Goal: Task Accomplishment & Management: Manage account settings

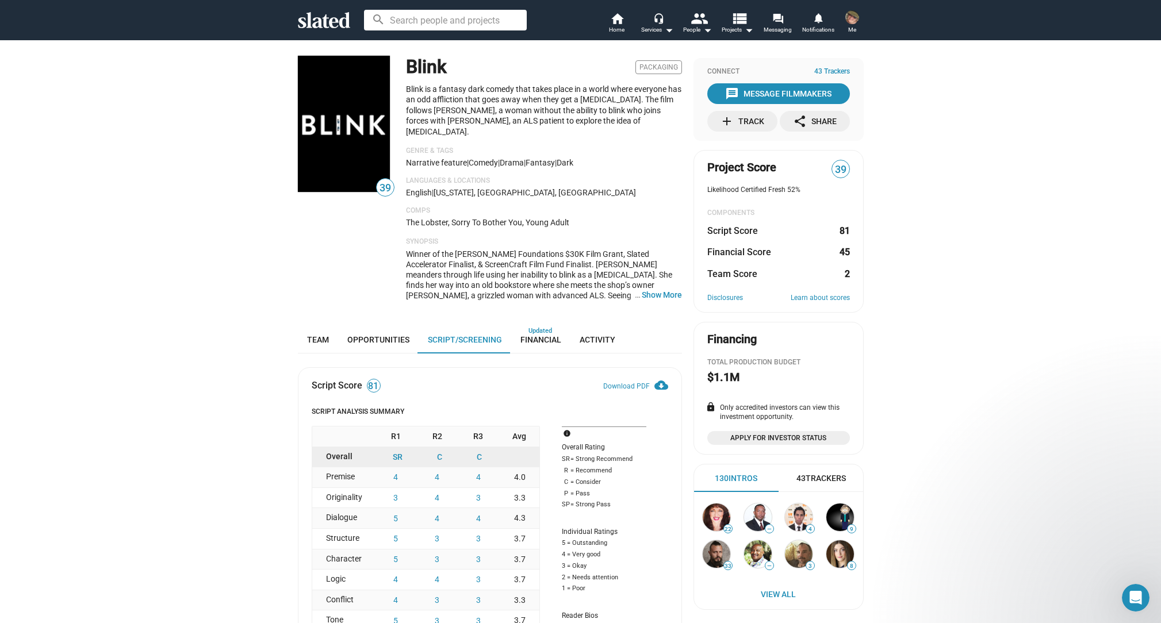
scroll to position [2768, 0]
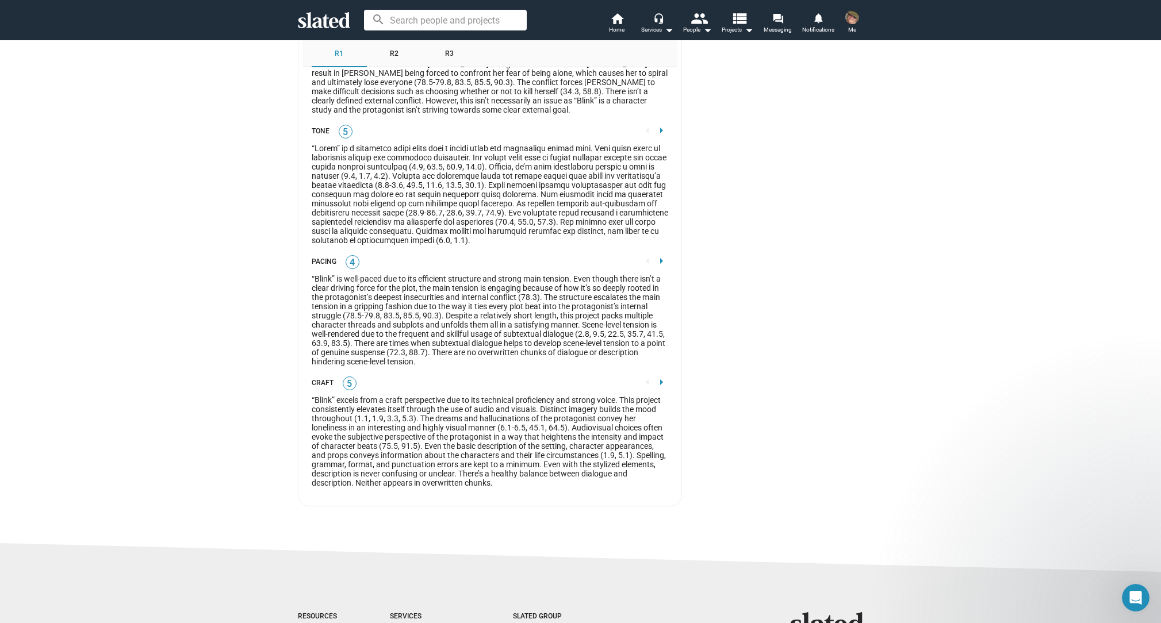
scroll to position [2845, 0]
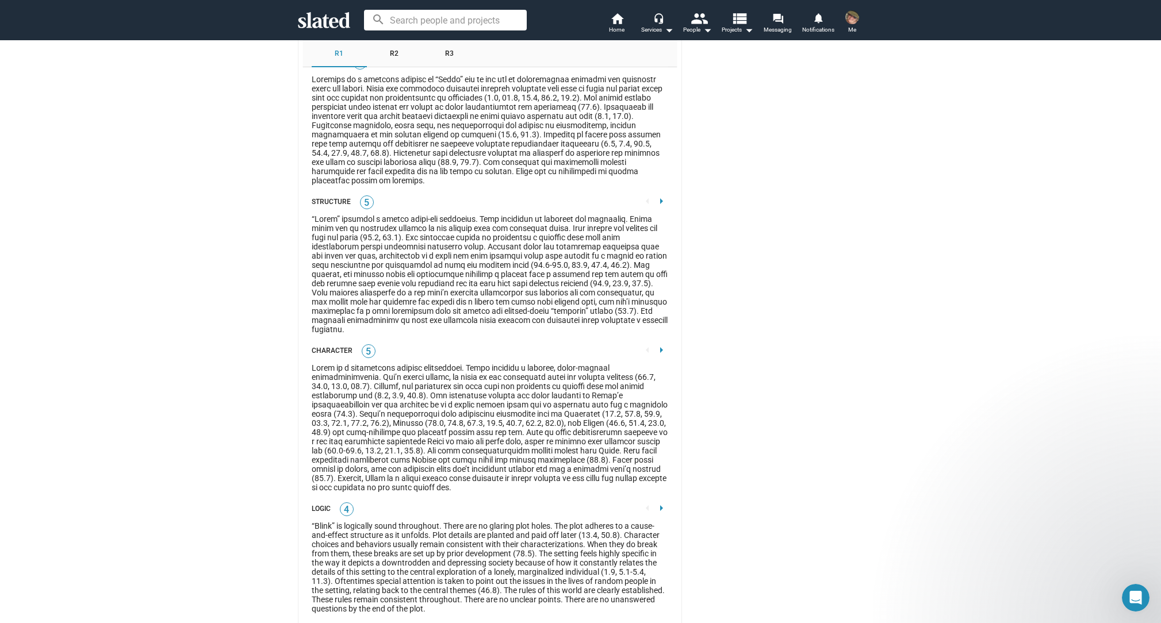
scroll to position [2032, 0]
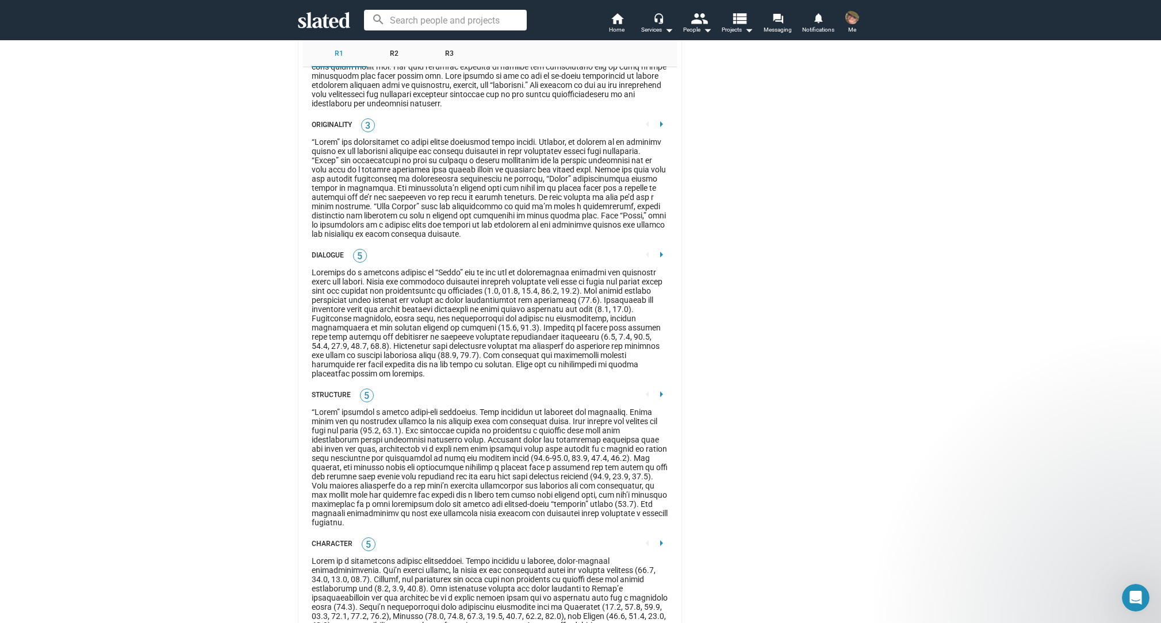
click at [654, 262] on mat-icon "arrow_right" at bounding box center [661, 255] width 14 height 14
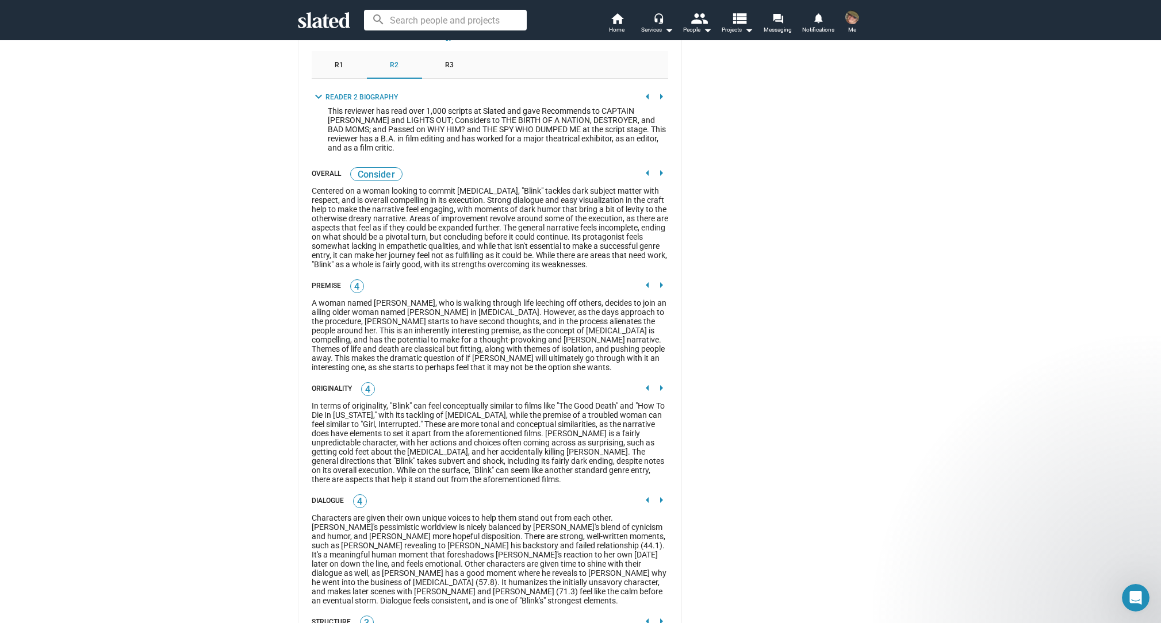
scroll to position [1685, 0]
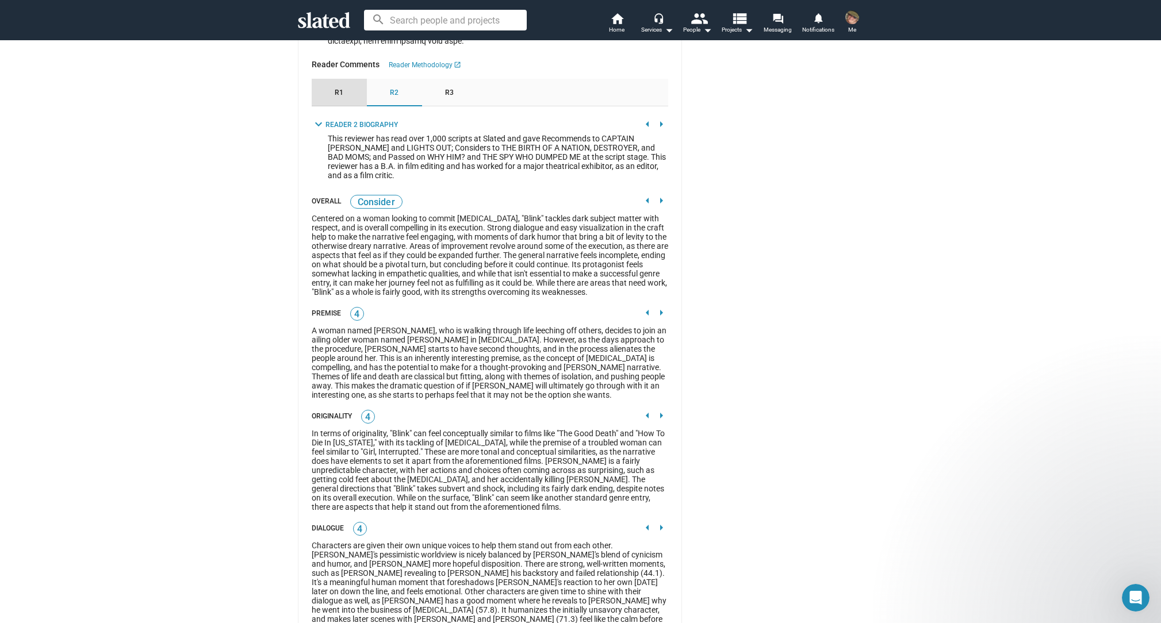
click at [335, 106] on div "R1" at bounding box center [339, 93] width 55 height 28
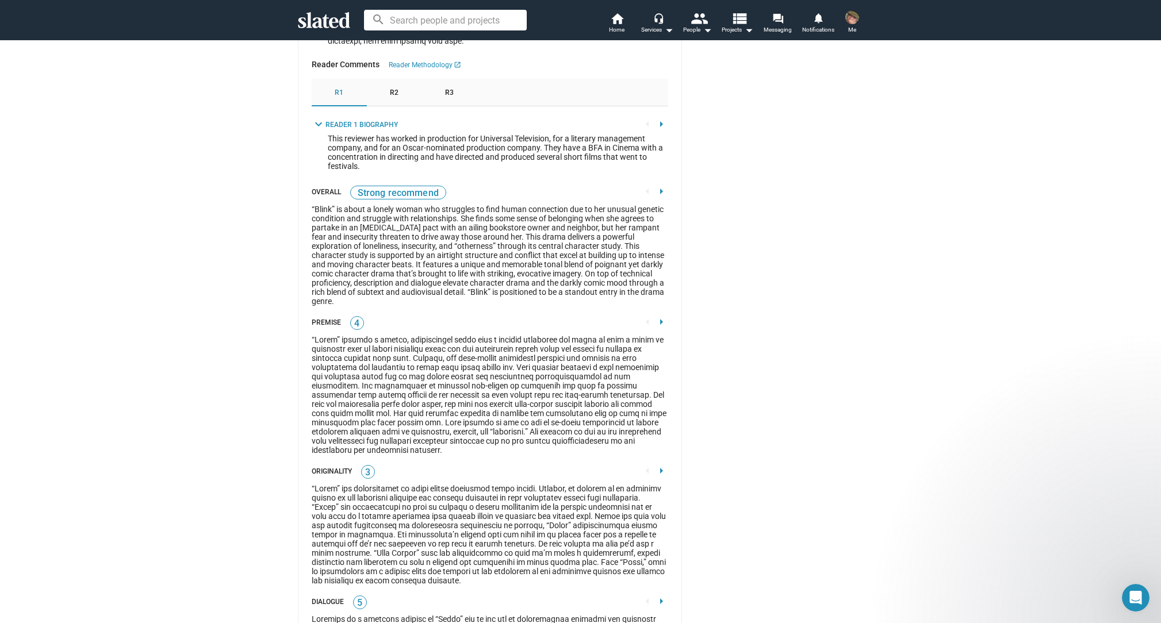
click at [385, 106] on div "R2" at bounding box center [394, 93] width 55 height 28
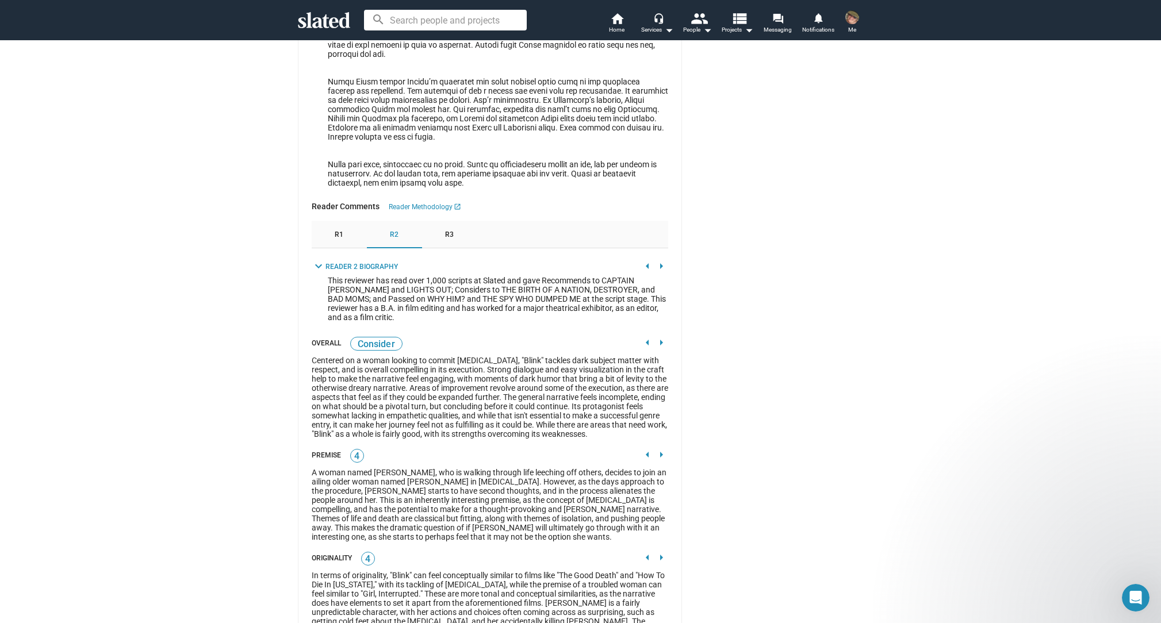
scroll to position [1500, 0]
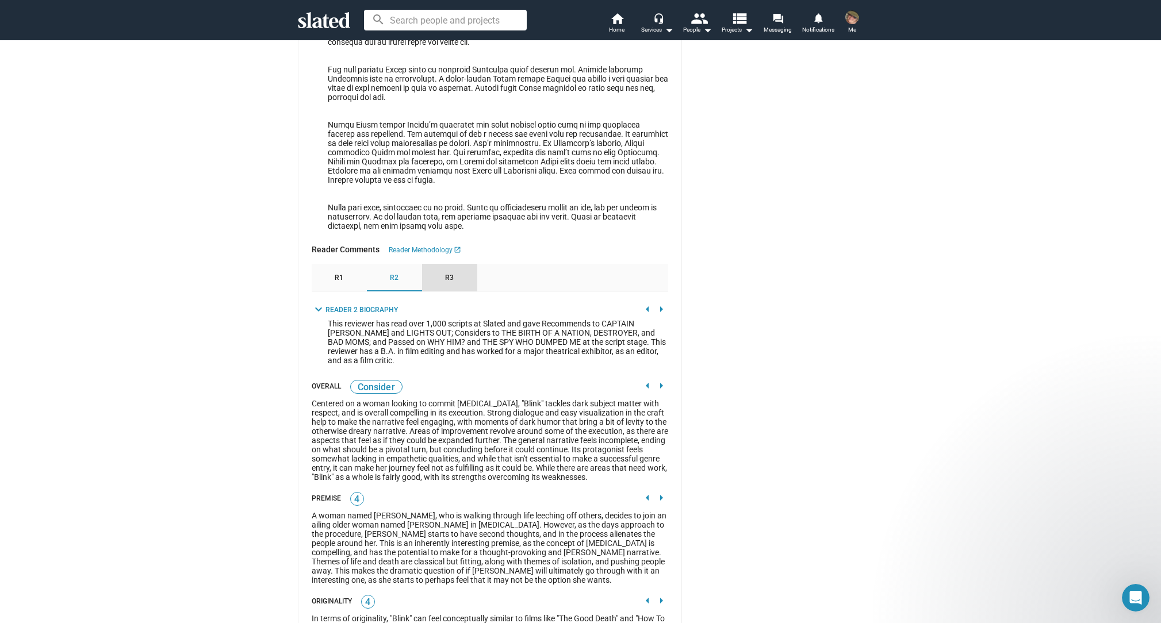
click at [446, 283] on span "R3" at bounding box center [449, 278] width 9 height 9
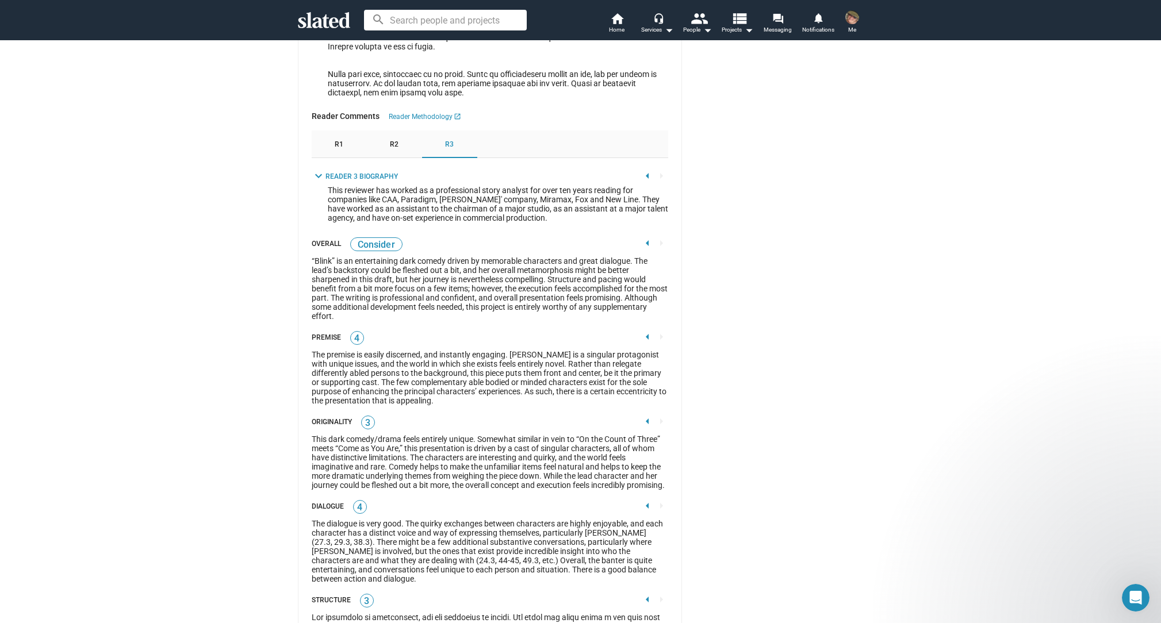
scroll to position [1634, 0]
click at [407, 121] on link "Reader Methodology launch" at bounding box center [425, 115] width 72 height 11
click at [840, 317] on div "Connect 43 Trackers message Message Filmmakers add Track share Share Project Sc…" at bounding box center [778, 20] width 170 height 3193
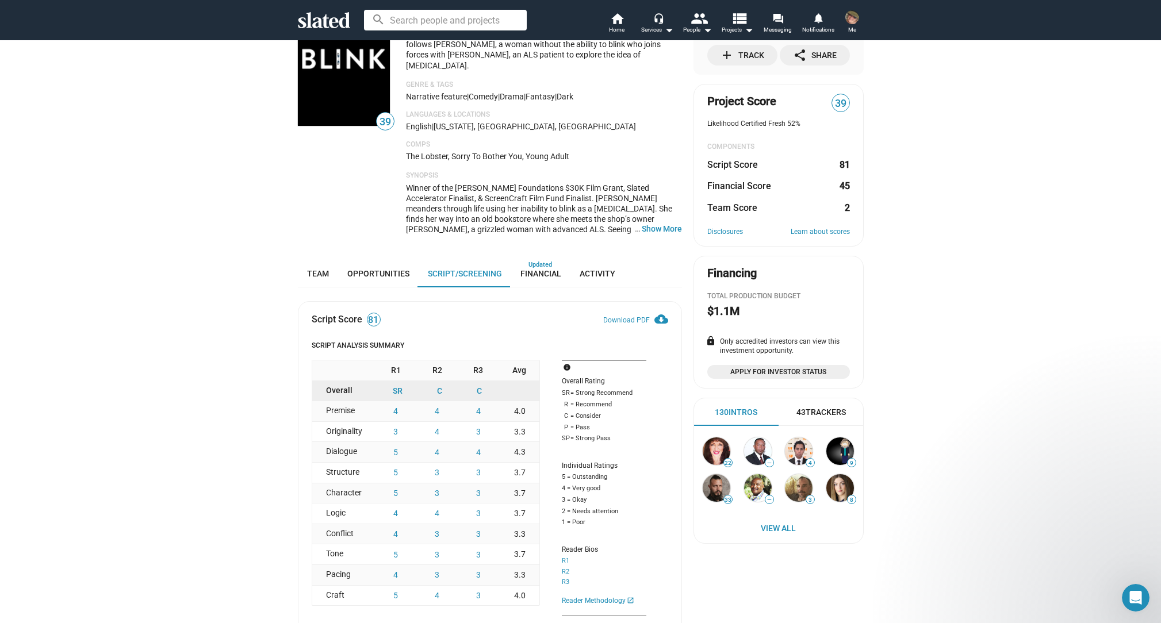
scroll to position [0, 0]
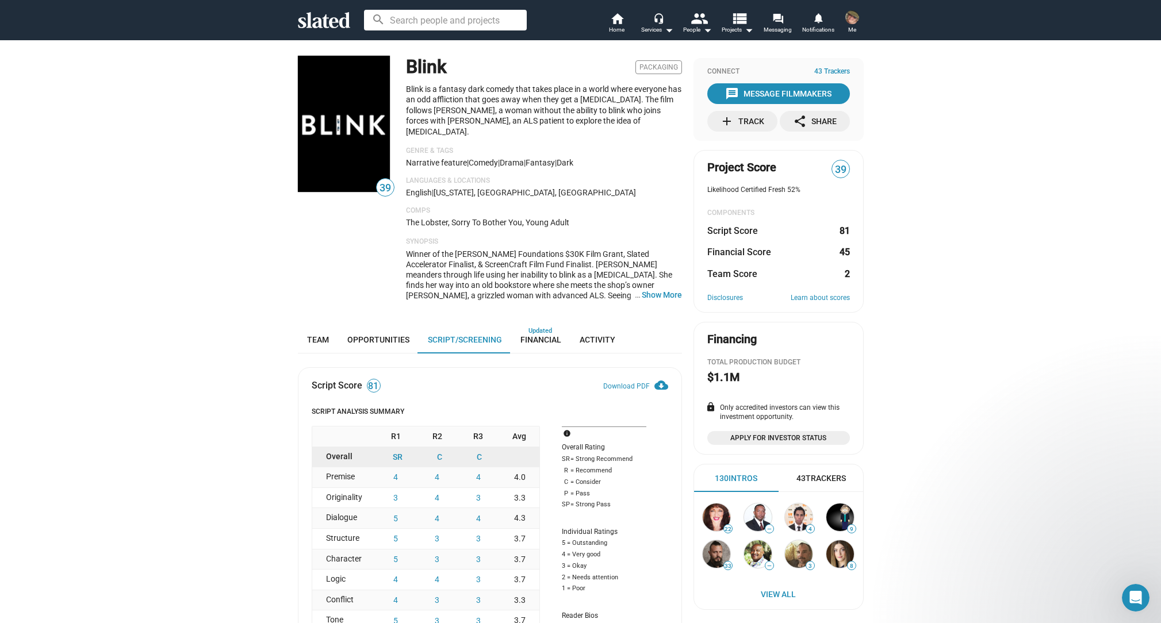
click at [852, 15] on img at bounding box center [852, 17] width 14 height 14
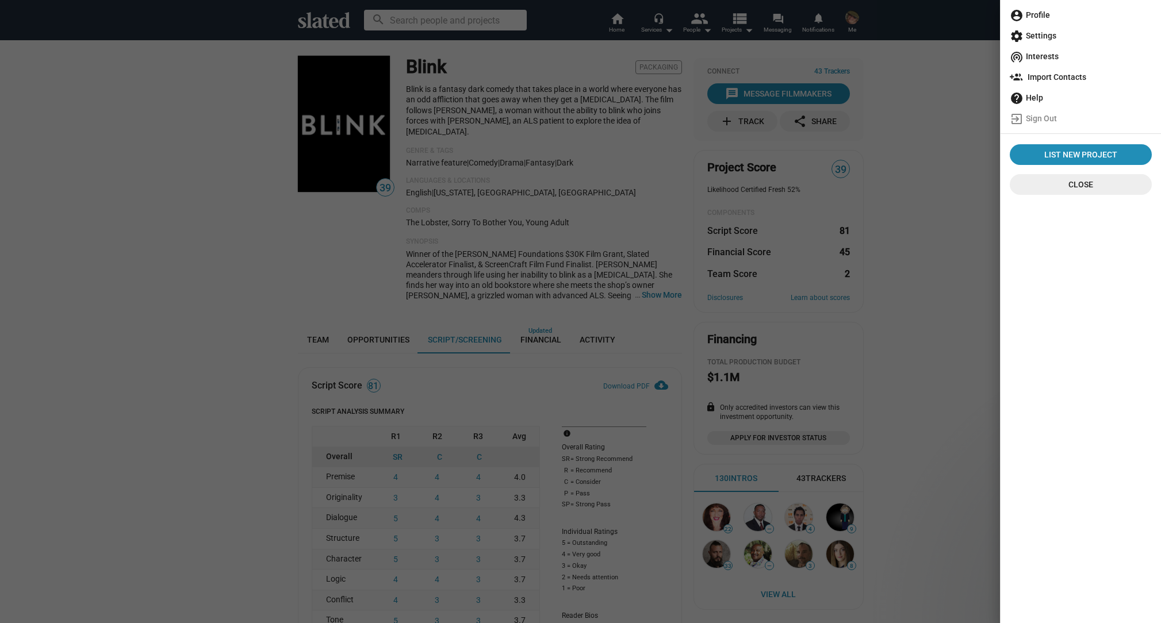
click at [1069, 14] on span "account_circle Profile" at bounding box center [1081, 15] width 142 height 21
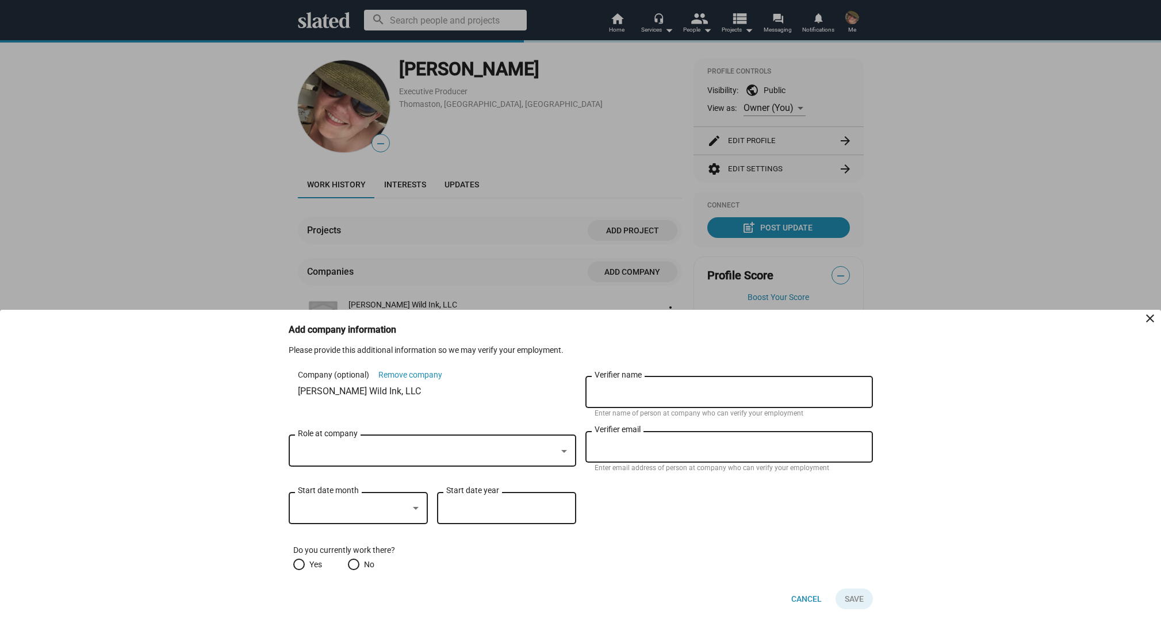
click at [419, 442] on div "Role at company" at bounding box center [432, 450] width 269 height 34
click at [563, 454] on div at bounding box center [564, 451] width 10 height 9
click at [565, 447] on div at bounding box center [564, 451] width 10 height 9
click at [375, 451] on div at bounding box center [427, 452] width 259 height 12
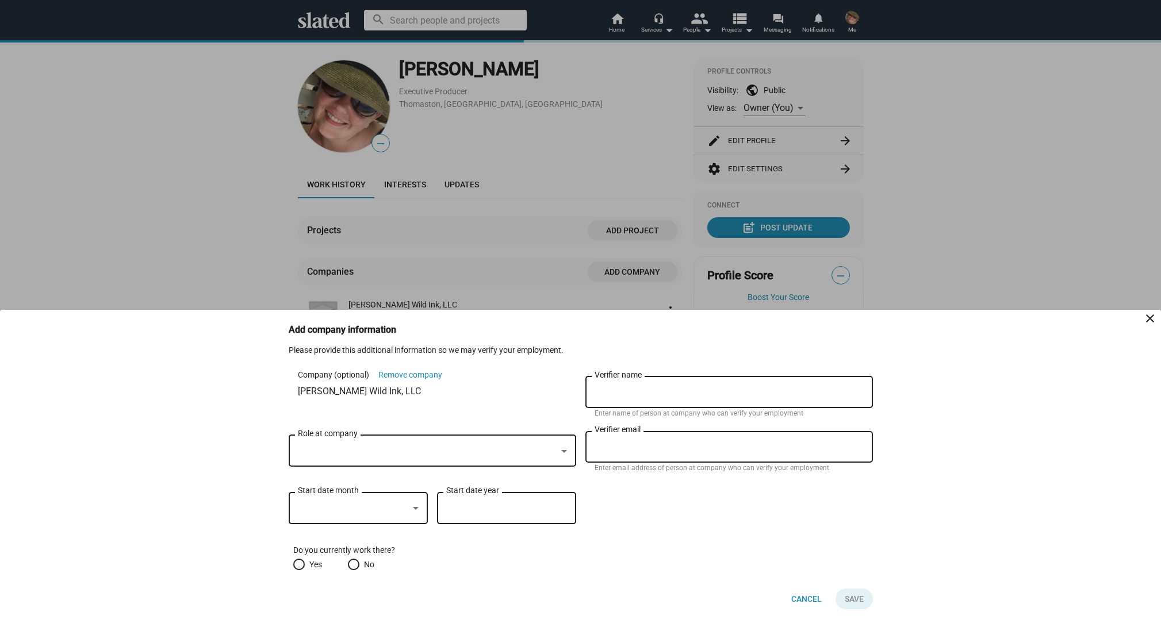
click at [358, 522] on div "Start date month" at bounding box center [358, 507] width 121 height 34
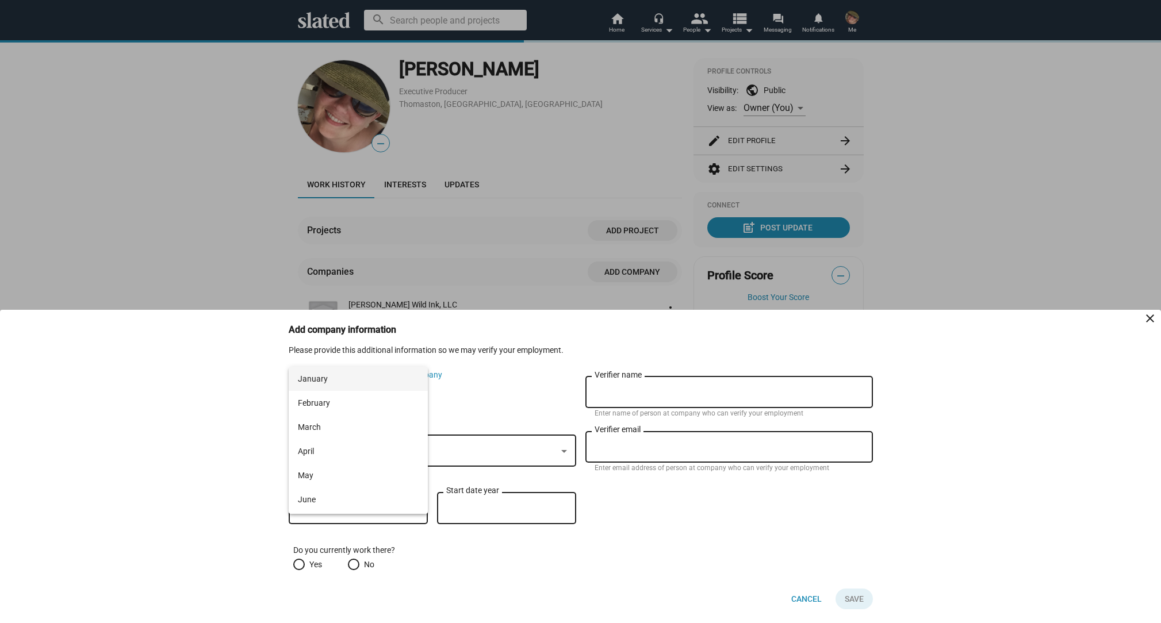
click at [543, 398] on div at bounding box center [580, 311] width 1161 height 623
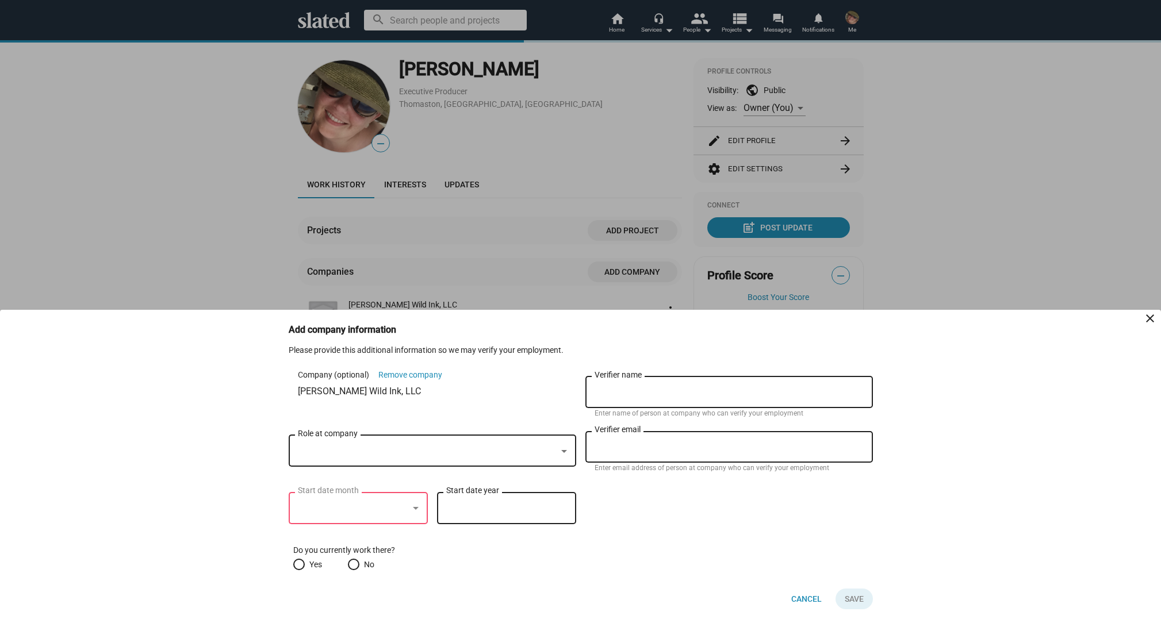
click at [297, 562] on span at bounding box center [298, 564] width 11 height 11
click at [297, 562] on input "Yes" at bounding box center [298, 564] width 11 height 11
radio input "true"
click at [351, 446] on div at bounding box center [427, 452] width 259 height 12
click at [559, 451] on div at bounding box center [564, 451] width 10 height 9
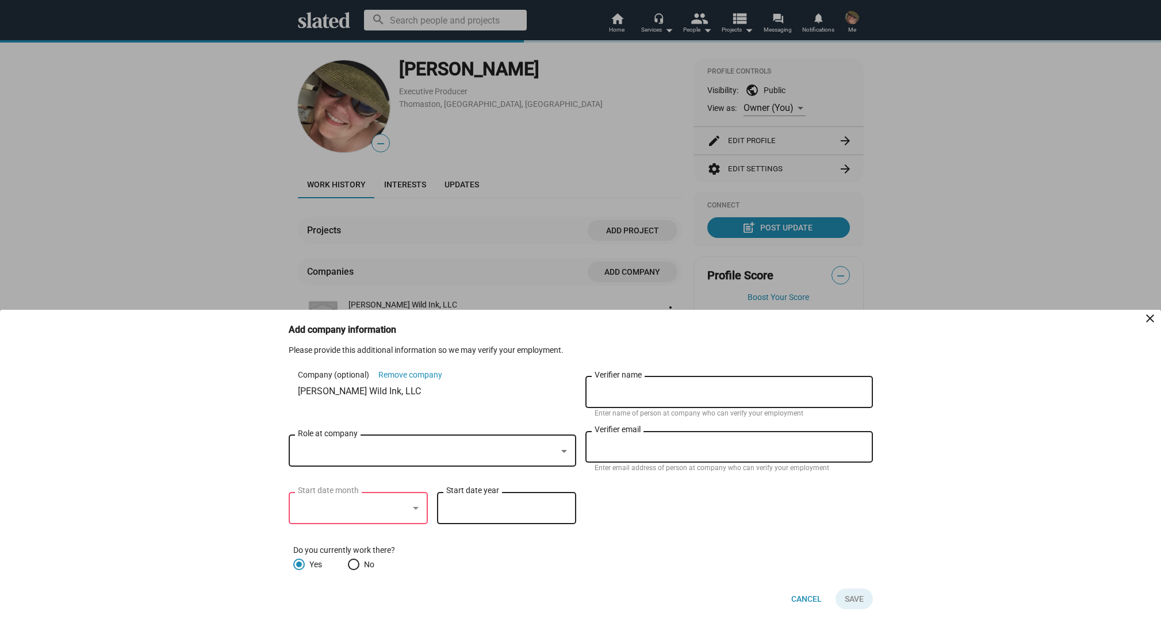
click at [358, 509] on div at bounding box center [353, 509] width 110 height 12
click at [327, 451] on span "April" at bounding box center [358, 451] width 121 height 24
click at [507, 510] on input "Start date year" at bounding box center [506, 509] width 121 height 10
type input "2025"
click at [666, 394] on input "Verifier name" at bounding box center [729, 393] width 269 height 10
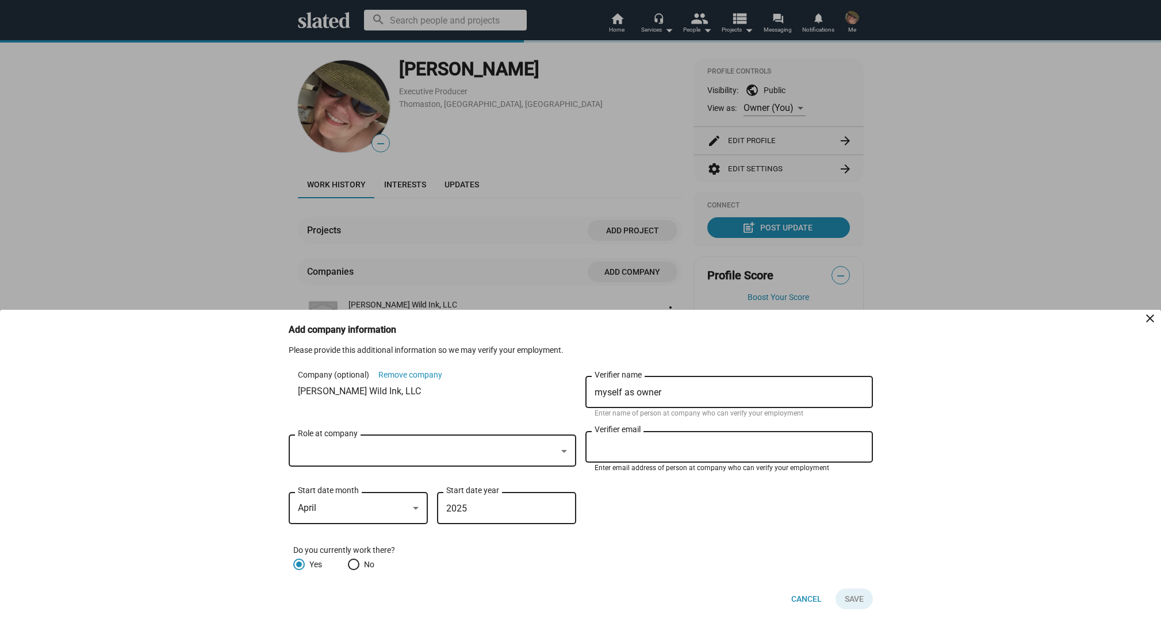
click at [672, 442] on input "Verifier email" at bounding box center [729, 447] width 269 height 10
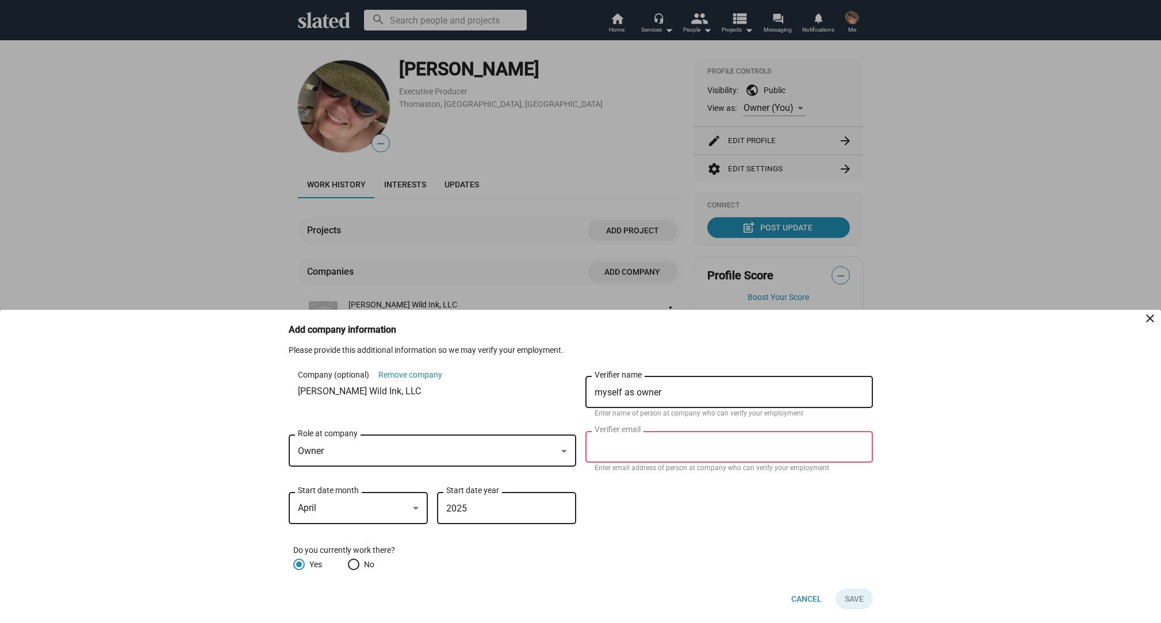
drag, startPoint x: 691, startPoint y: 386, endPoint x: 582, endPoint y: 392, distance: 108.3
click at [582, 392] on div "Company (optional) Remove company Ophelia Wild Ink, LLC Owner Role at company m…" at bounding box center [581, 427] width 584 height 107
click at [665, 391] on input "myself as owner" at bounding box center [729, 393] width 269 height 10
drag, startPoint x: 677, startPoint y: 391, endPoint x: 588, endPoint y: 393, distance: 89.1
click at [588, 393] on div "myself as owner Verifier name" at bounding box center [728, 391] width 287 height 34
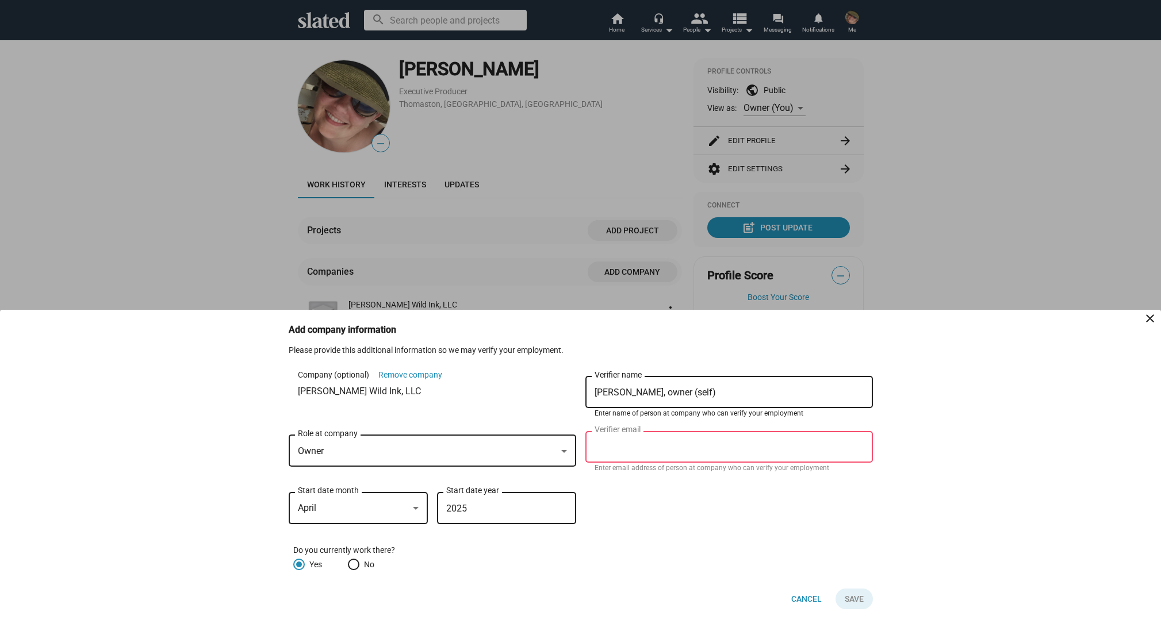
type input "Tiffany Jelke, owner (self)"
click at [600, 438] on div "Verifier email" at bounding box center [729, 446] width 269 height 34
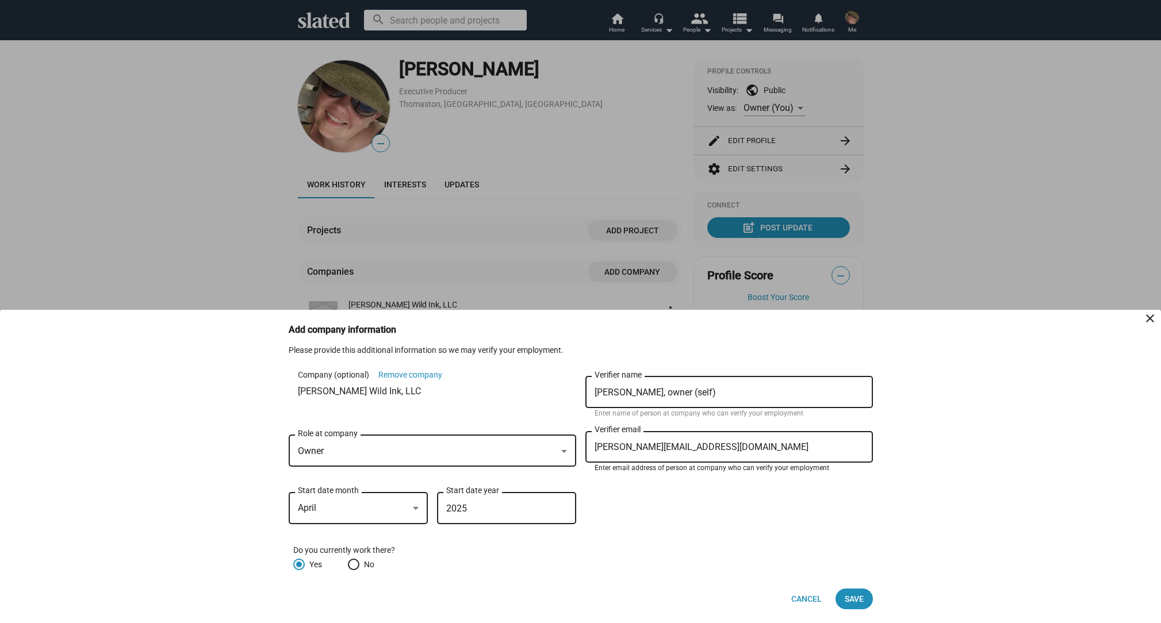
type input "ophelia@opheliawildink.com"
click at [674, 504] on form "Company (optional) Remove company Ophelia Wild Ink, LLC Owner Role at company T…" at bounding box center [581, 472] width 584 height 196
click at [857, 597] on span "Save" at bounding box center [854, 599] width 19 height 21
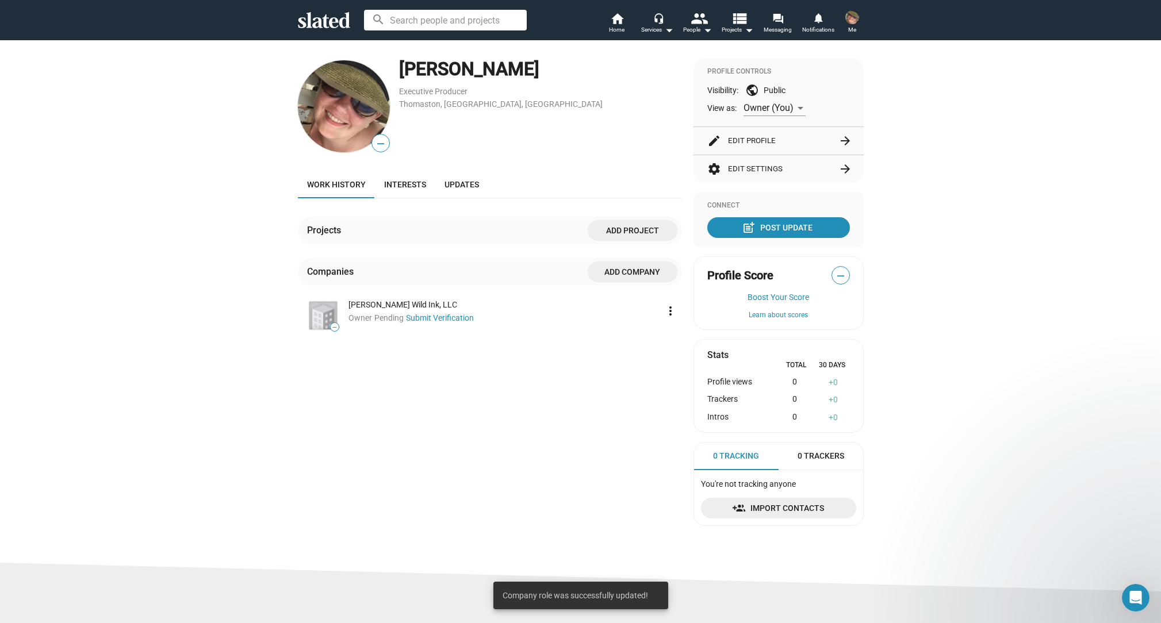
click at [595, 370] on div "— Tiffany Jelke Executive Producer Thomaston, ME, US Work history Interests Upd…" at bounding box center [490, 296] width 384 height 477
click at [847, 14] on img at bounding box center [852, 17] width 14 height 14
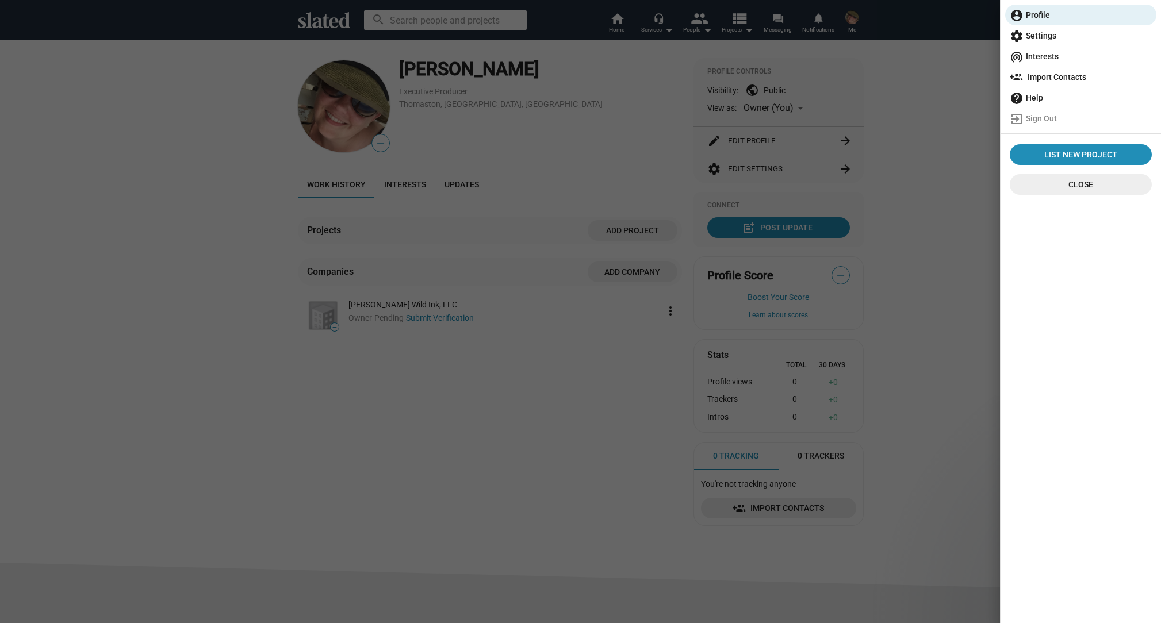
click at [1095, 185] on span "Close" at bounding box center [1081, 184] width 124 height 21
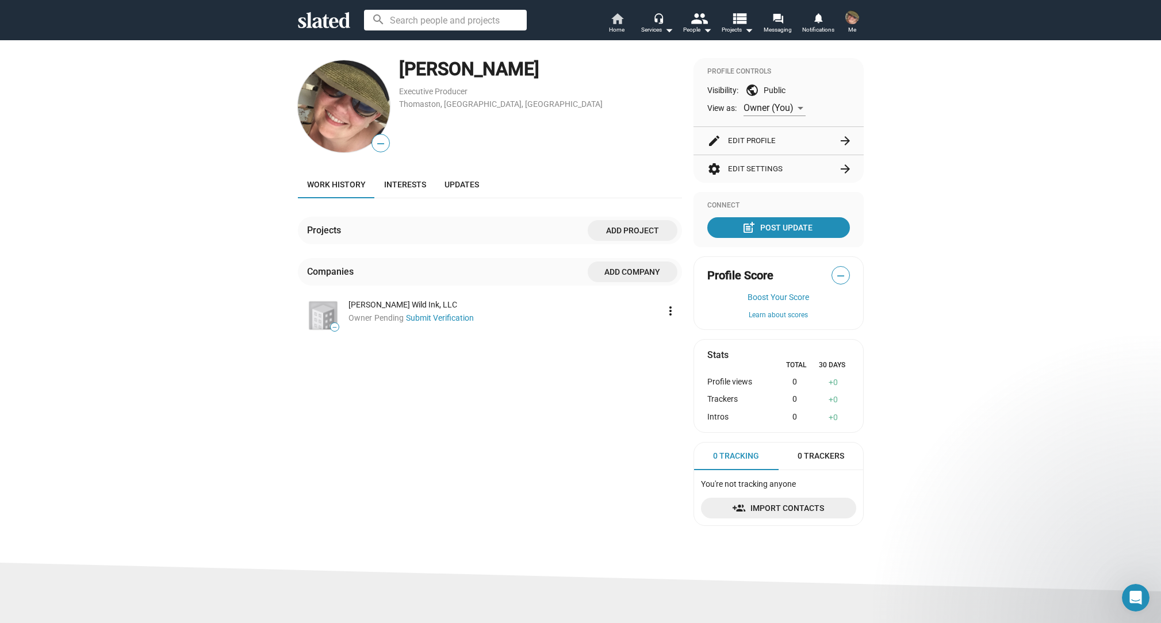
click at [616, 22] on mat-icon "home" at bounding box center [617, 18] width 14 height 14
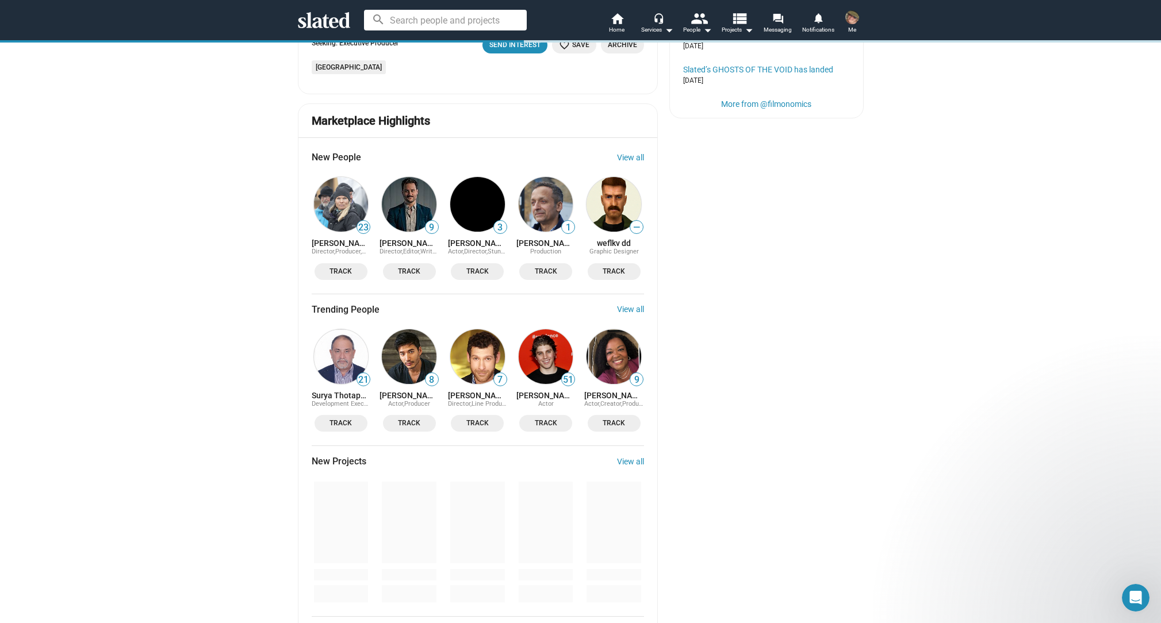
scroll to position [778, 0]
click at [626, 305] on link "View all" at bounding box center [630, 309] width 27 height 9
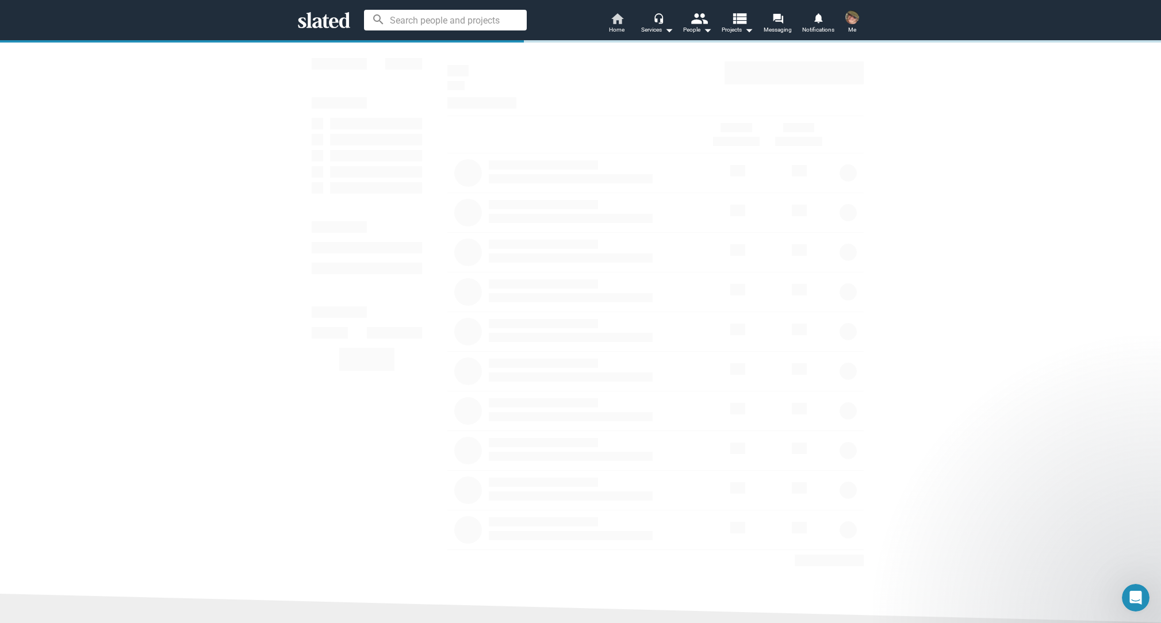
click at [616, 20] on mat-icon "home" at bounding box center [617, 18] width 14 height 14
click at [665, 26] on mat-icon "arrow_drop_down" at bounding box center [669, 30] width 14 height 14
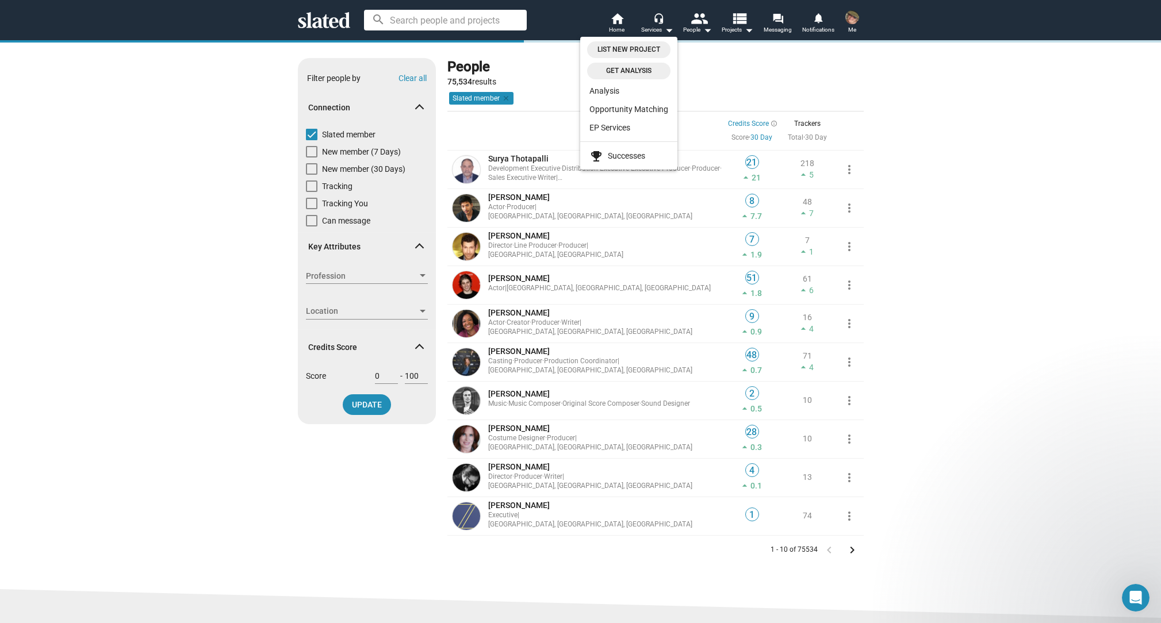
click at [946, 138] on div at bounding box center [580, 311] width 1161 height 623
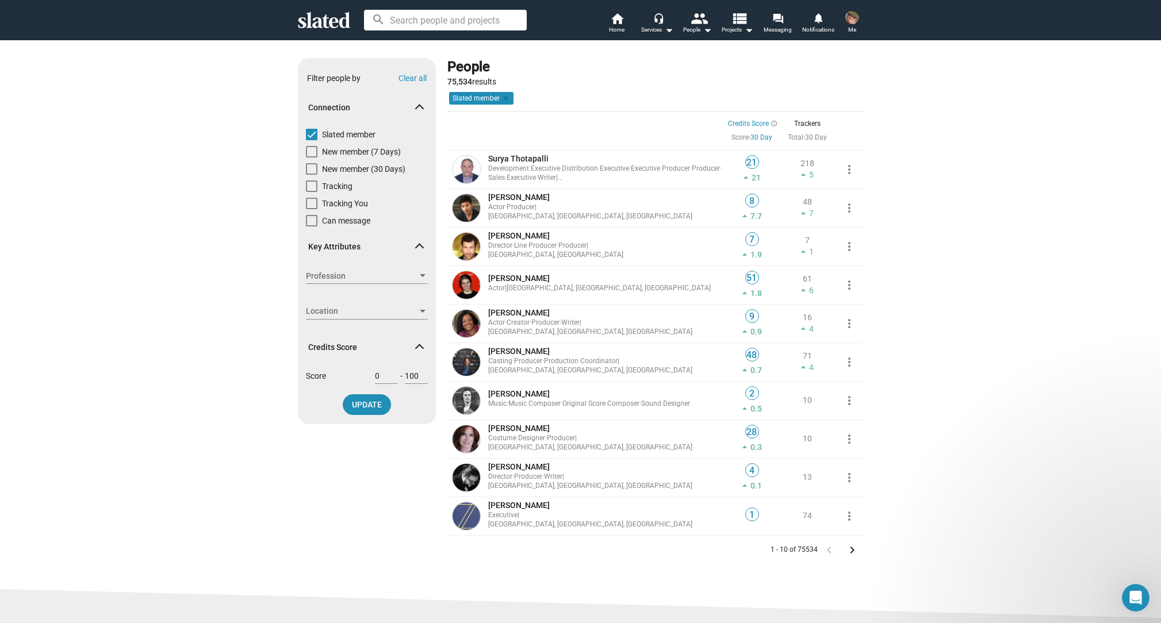
click at [849, 18] on img at bounding box center [852, 17] width 14 height 14
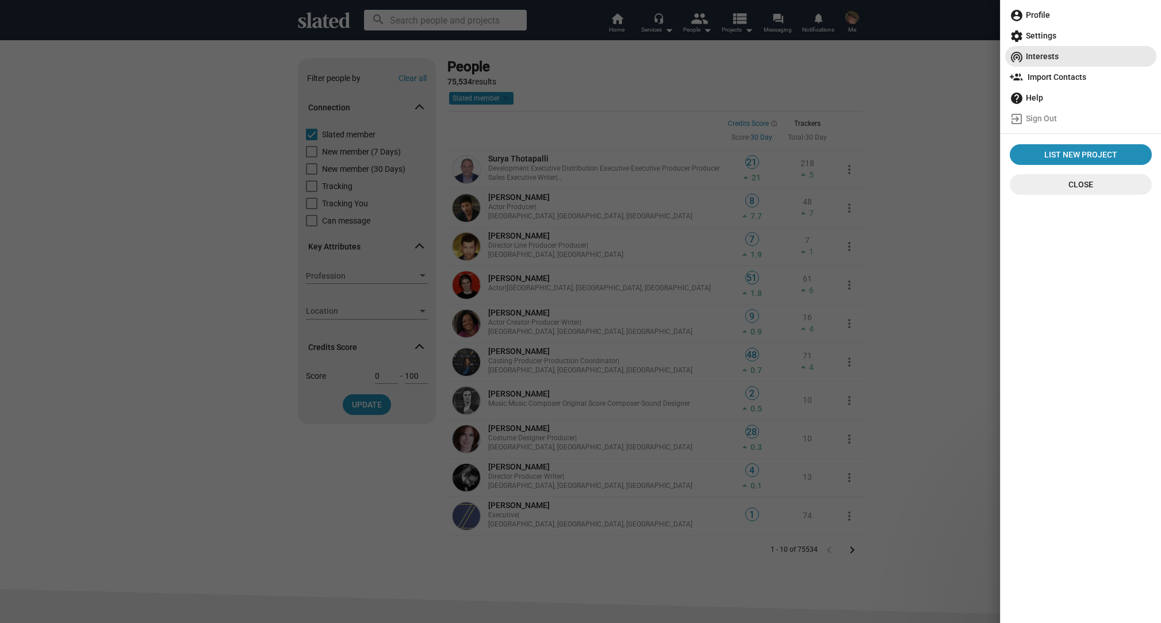
click at [1030, 54] on span "wifi_tethering Interests" at bounding box center [1081, 56] width 142 height 21
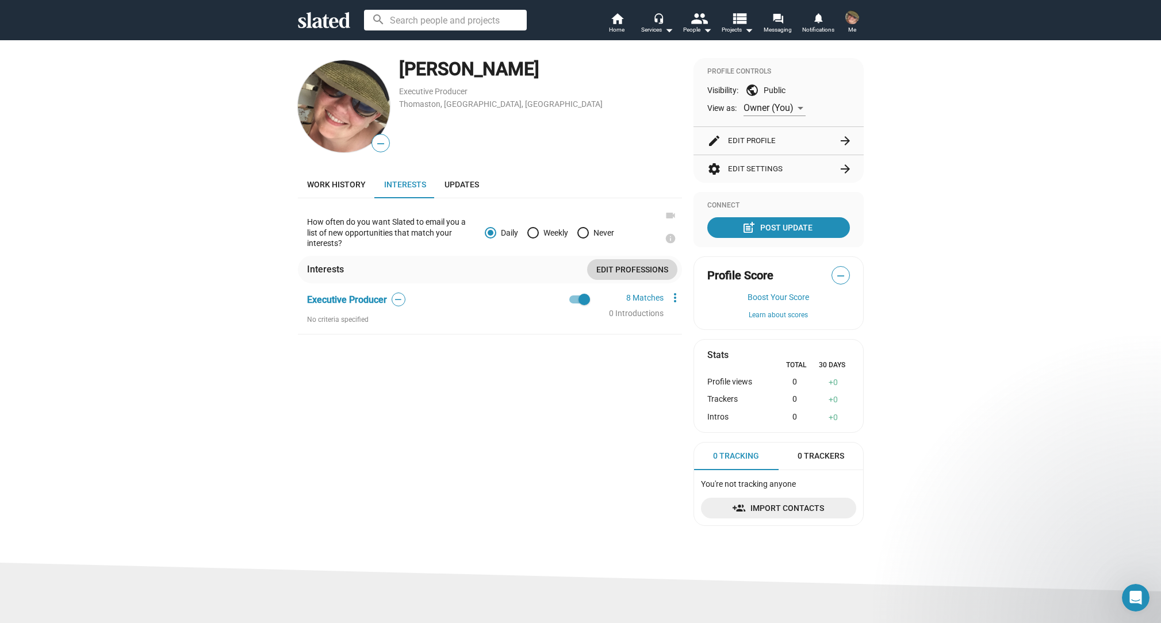
click at [628, 267] on span "Edit professions" at bounding box center [632, 269] width 72 height 21
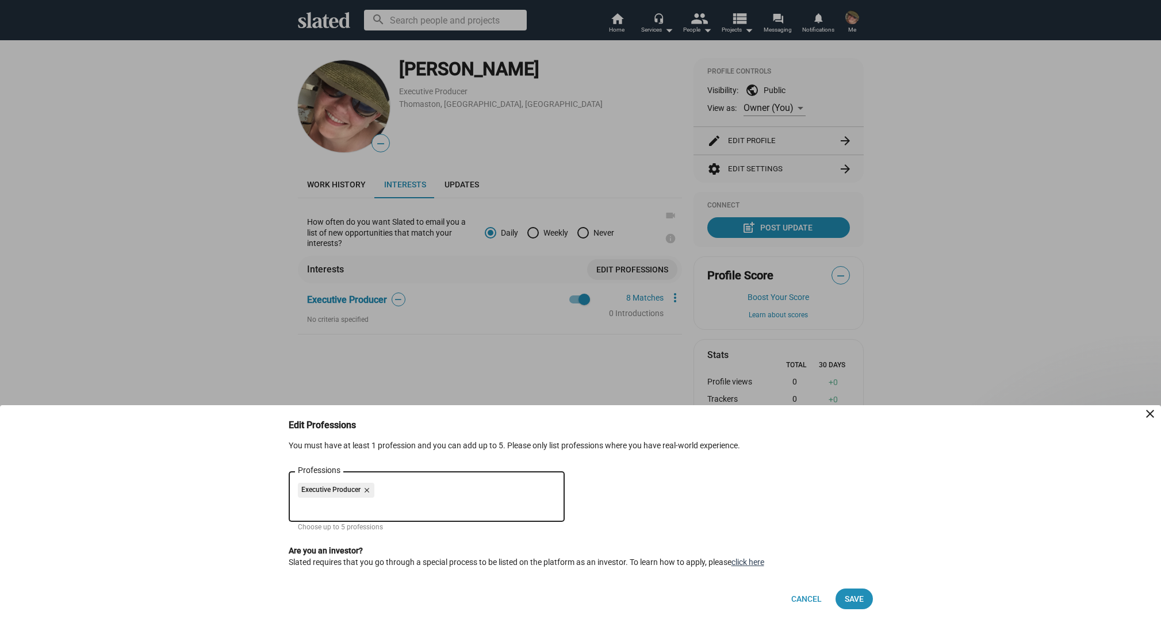
click at [764, 559] on link "click here" at bounding box center [747, 562] width 33 height 9
click at [637, 164] on div at bounding box center [580, 311] width 1161 height 623
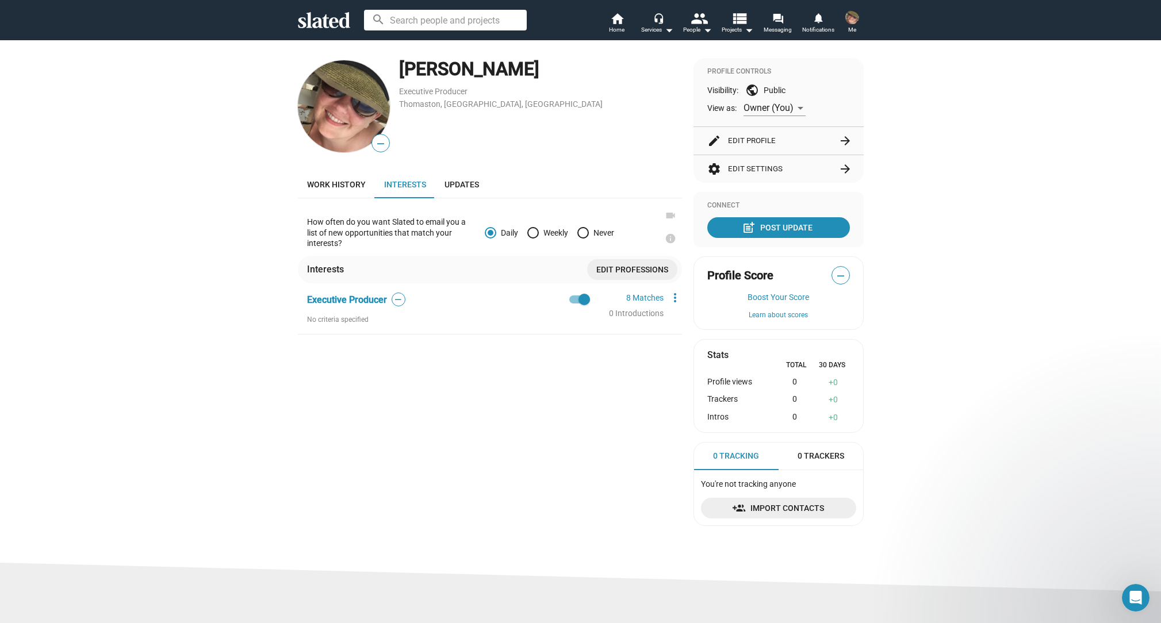
click at [801, 140] on button "edit Edit Profile arrow_forward" at bounding box center [778, 141] width 143 height 28
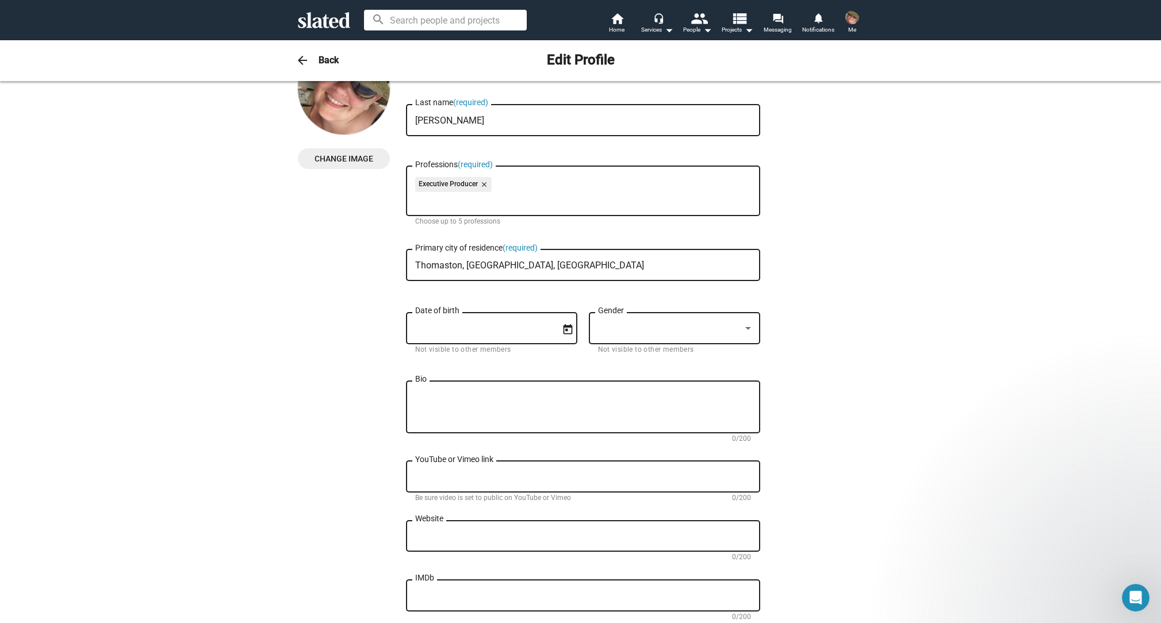
scroll to position [57, 0]
click at [457, 338] on div "Date of birth" at bounding box center [483, 326] width 137 height 34
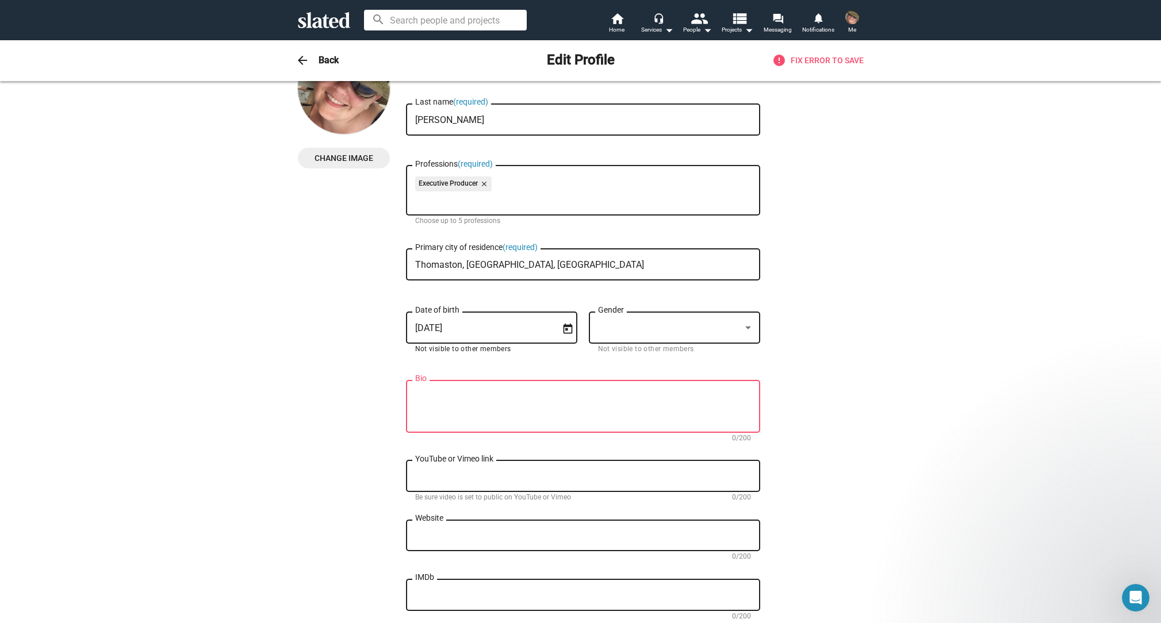
type input "5/6/1972"
click at [654, 332] on div at bounding box center [669, 328] width 143 height 12
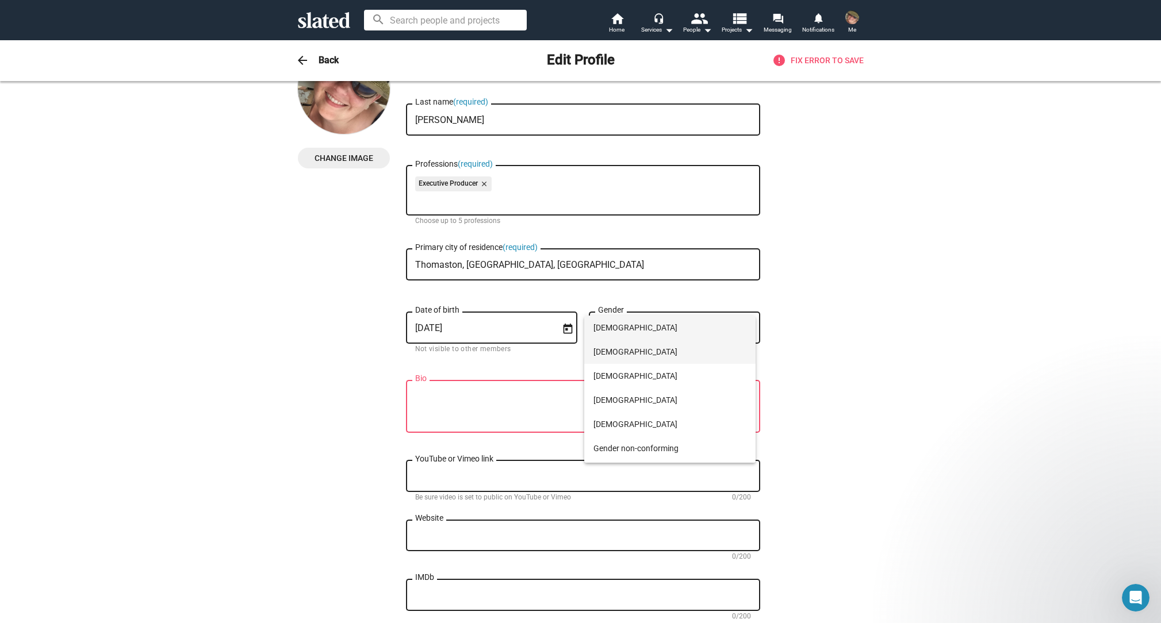
click at [611, 352] on span "Female" at bounding box center [669, 352] width 153 height 24
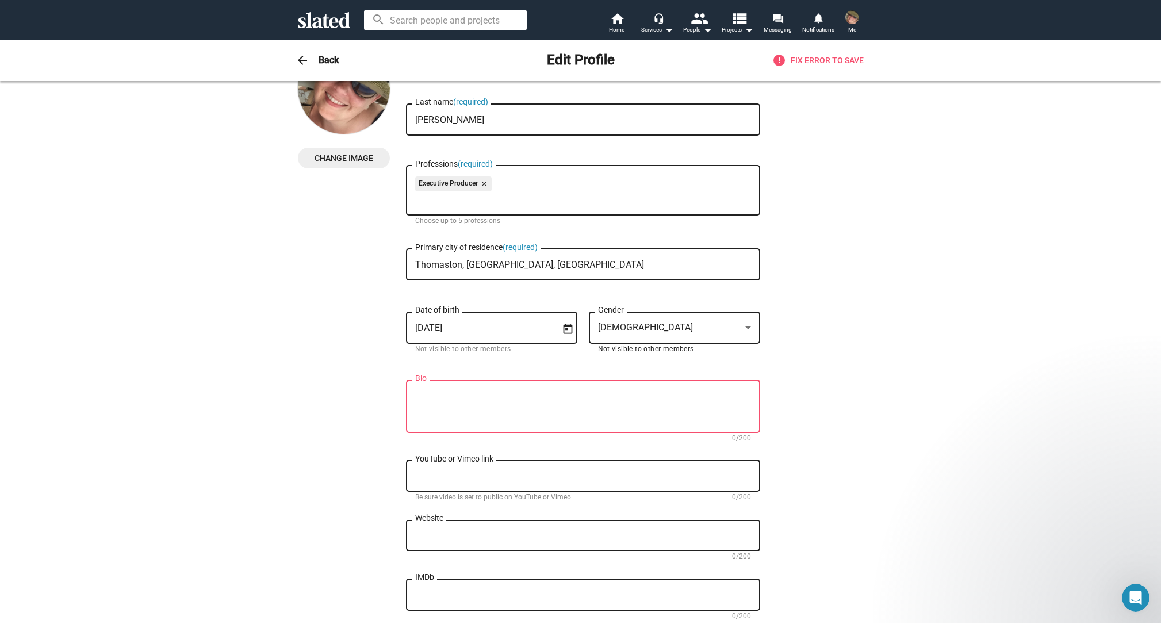
click at [452, 398] on textarea "Bio" at bounding box center [583, 407] width 336 height 31
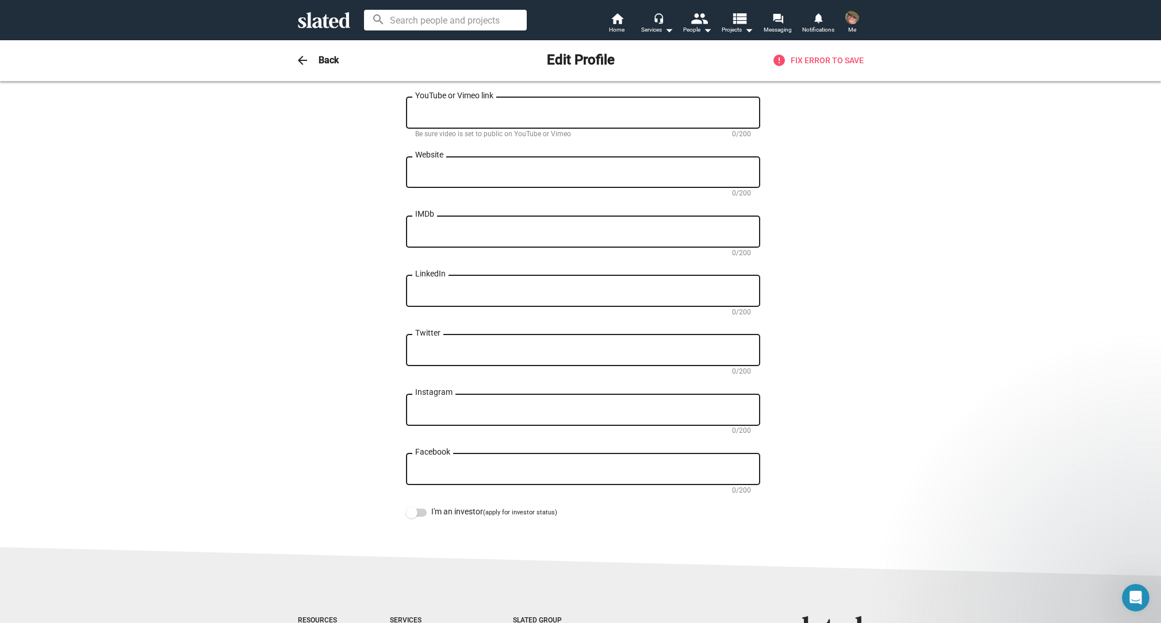
scroll to position [441, 0]
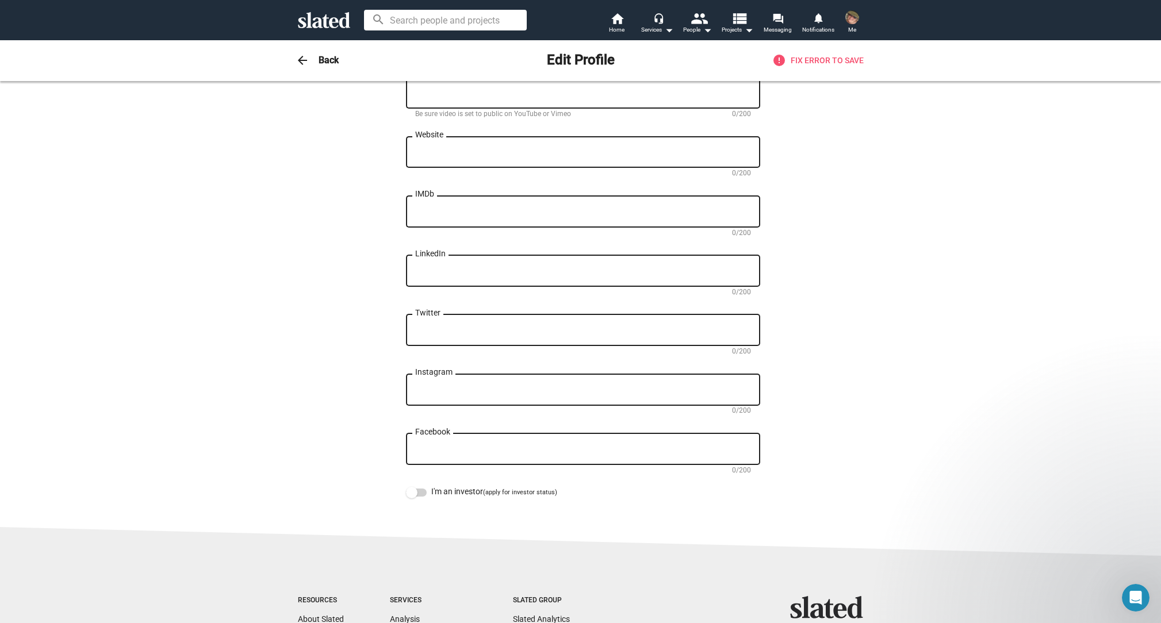
click at [431, 488] on span "I'm an investor" at bounding box center [457, 491] width 52 height 9
click at [412, 497] on input "I'm an investor (apply for investor status)" at bounding box center [411, 497] width 1 height 1
checkbox input "true"
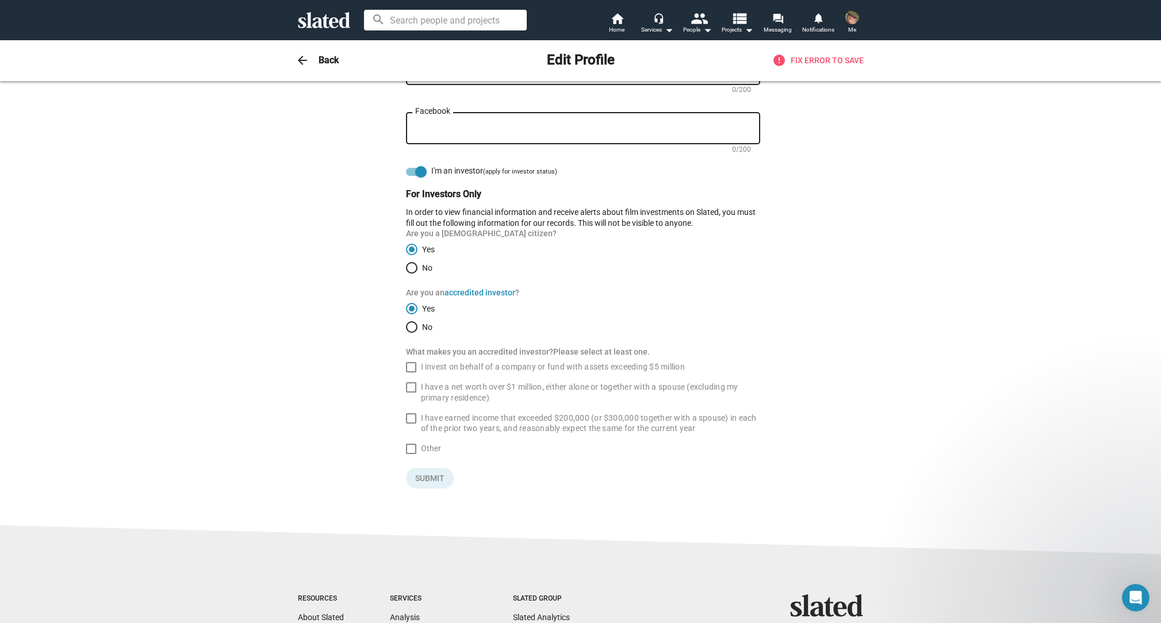
scroll to position [766, 0]
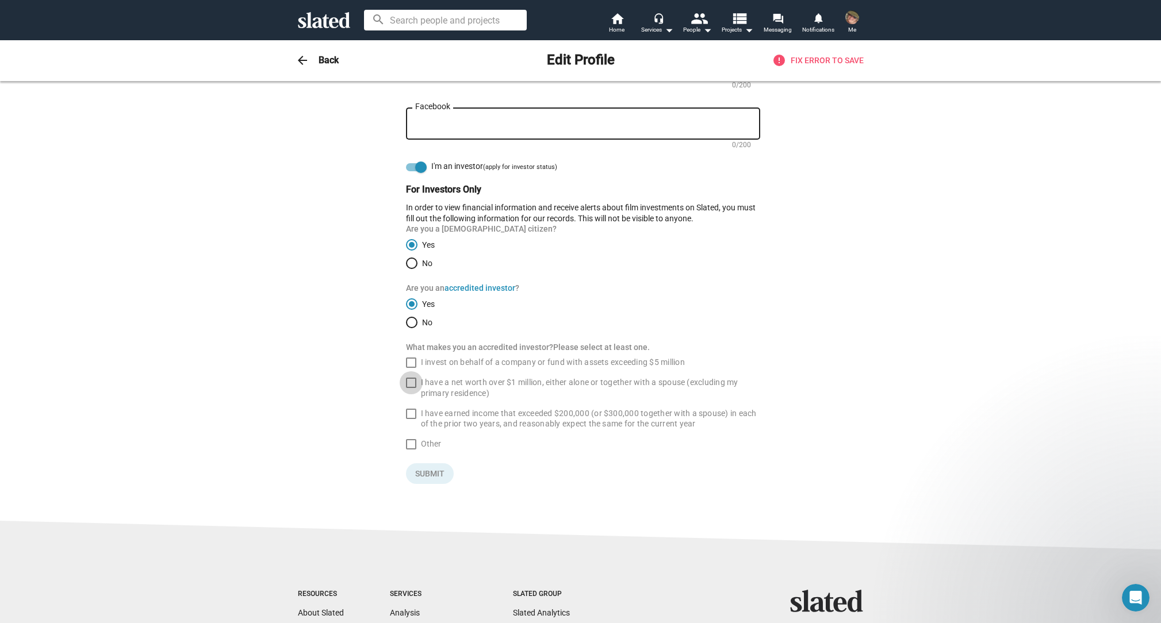
click at [406, 382] on span at bounding box center [411, 383] width 10 height 10
click at [411, 388] on input "I have a net worth over $1 million, either alone or together with a spouse (exc…" at bounding box center [411, 388] width 1 height 1
checkbox input "true"
click at [406, 416] on span at bounding box center [411, 414] width 10 height 10
click at [411, 419] on input "I have earned income that exceeded $200,000 (or $300,000 together with a spouse…" at bounding box center [411, 419] width 1 height 1
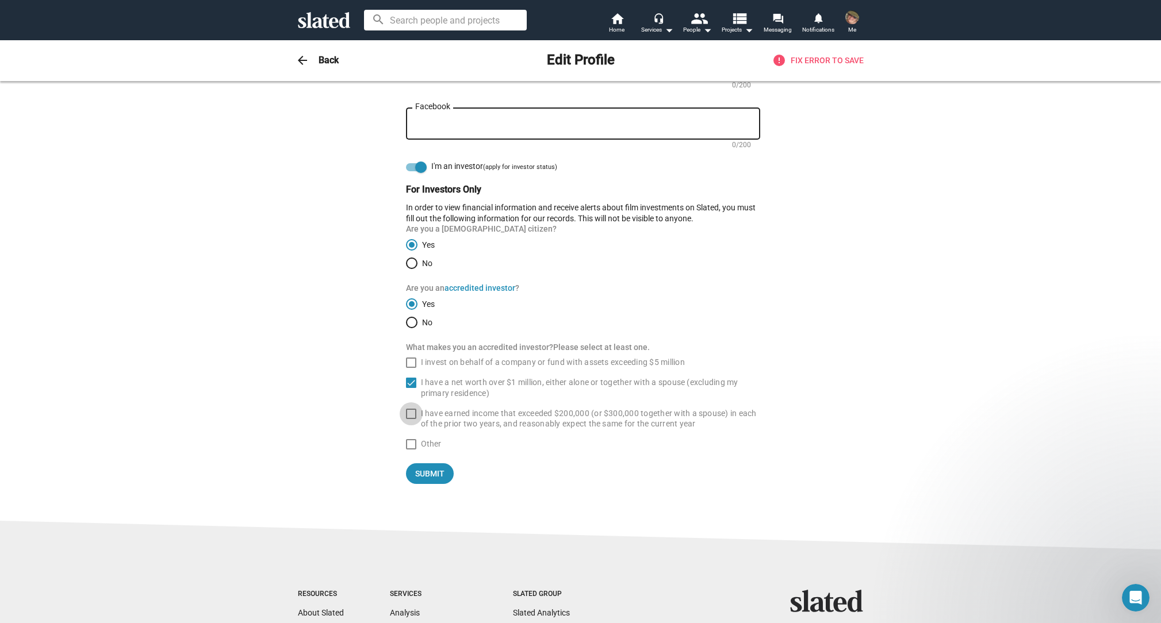
checkbox input "true"
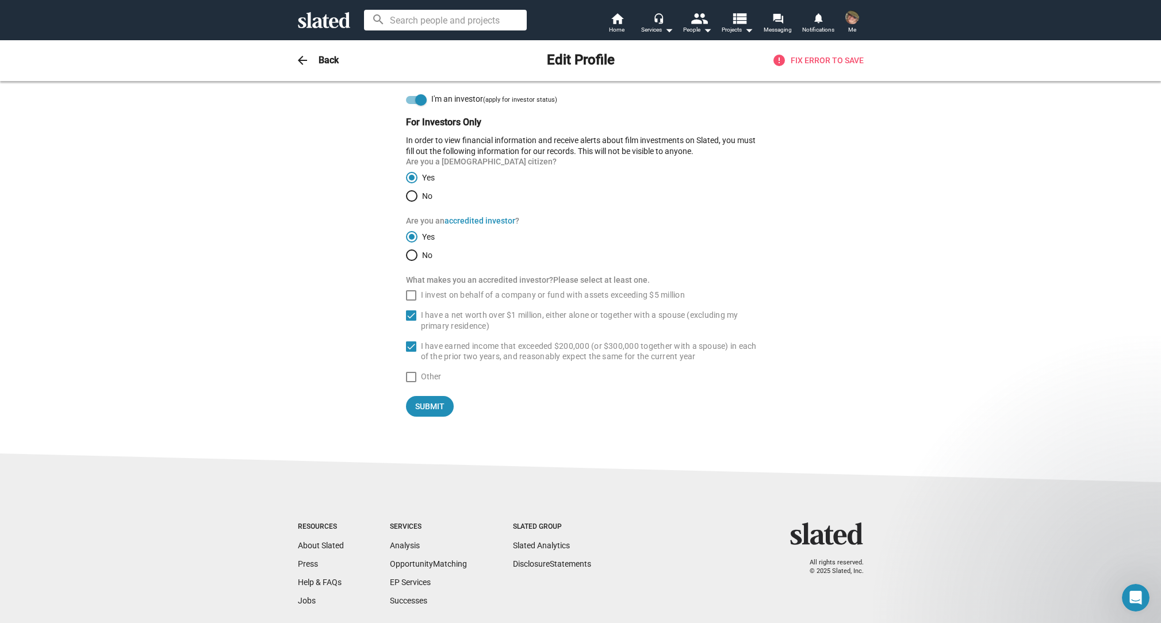
scroll to position [843, 0]
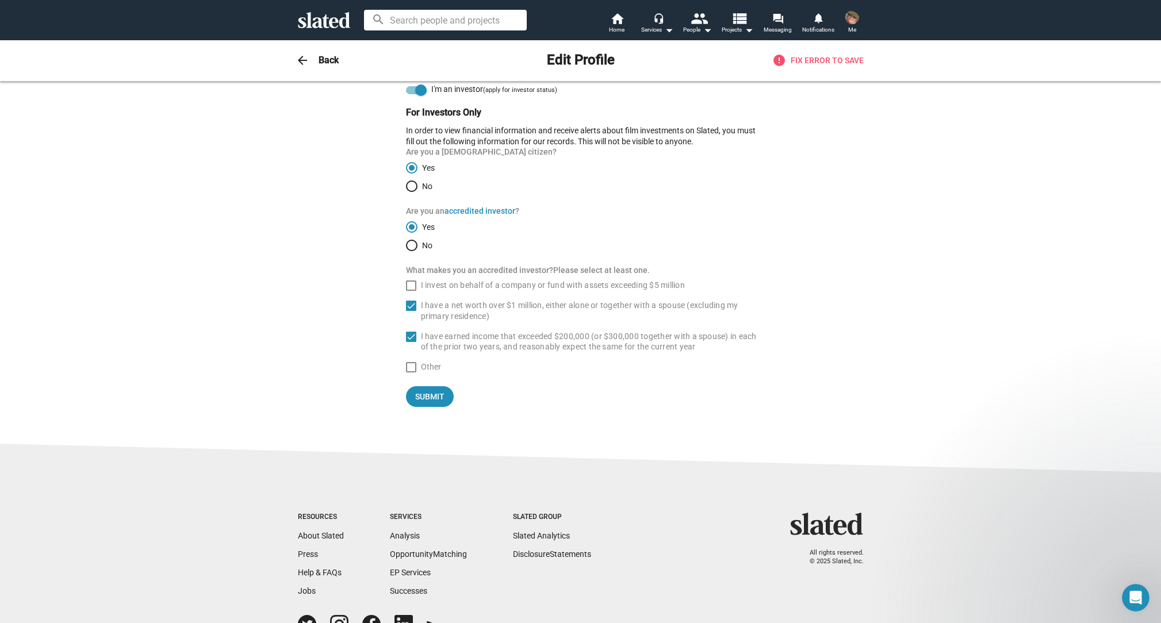
click at [411, 286] on span at bounding box center [411, 286] width 10 height 10
click at [411, 291] on input "I invest on behalf of a company or fund with assets exceeding $5 million" at bounding box center [411, 291] width 1 height 1
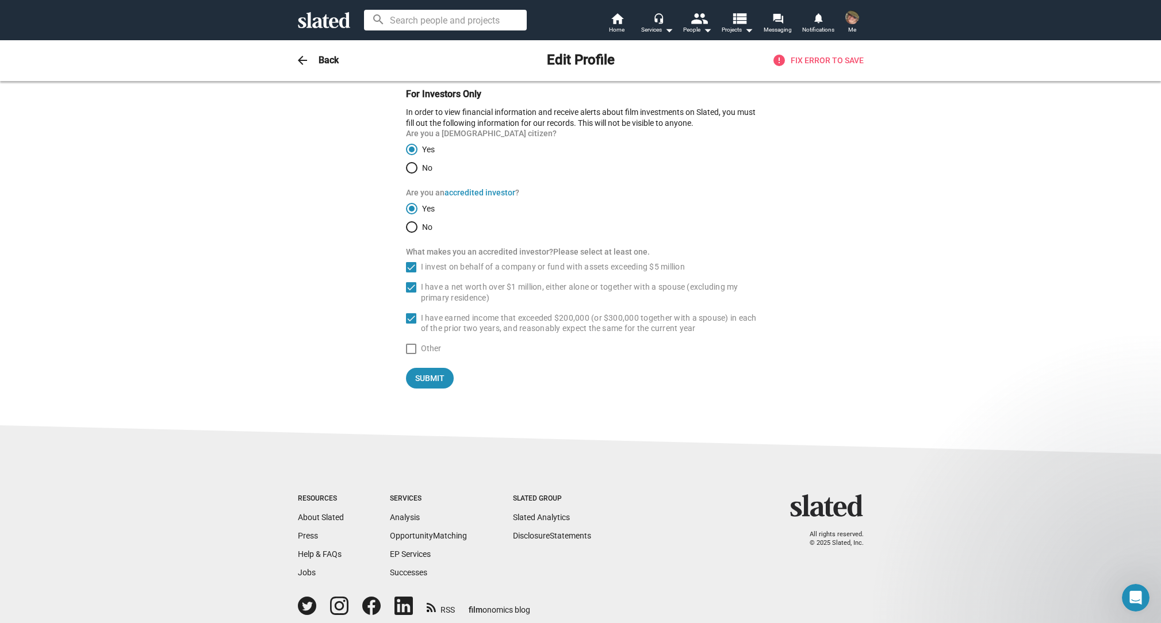
scroll to position [862, 0]
click at [410, 263] on span at bounding box center [411, 267] width 10 height 10
click at [411, 272] on input "I invest on behalf of a company or fund with assets exceeding $5 million" at bounding box center [411, 272] width 1 height 1
checkbox input "false"
click at [428, 377] on span "Submit" at bounding box center [430, 377] width 48 height 21
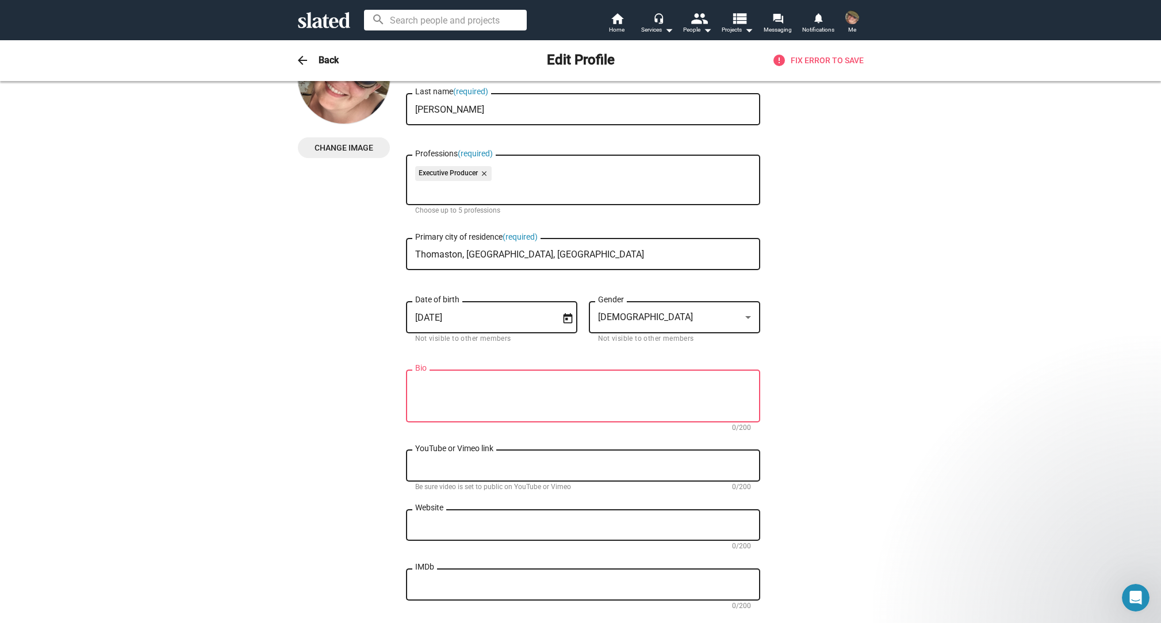
scroll to position [0, 0]
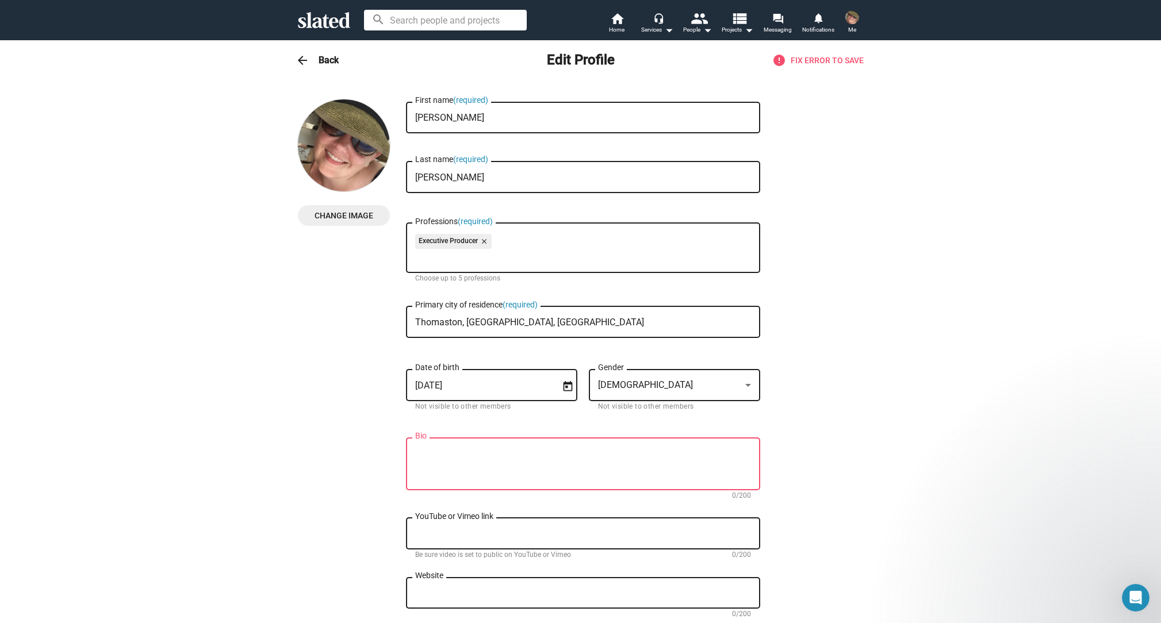
click at [438, 458] on textarea "Bio" at bounding box center [583, 464] width 336 height 31
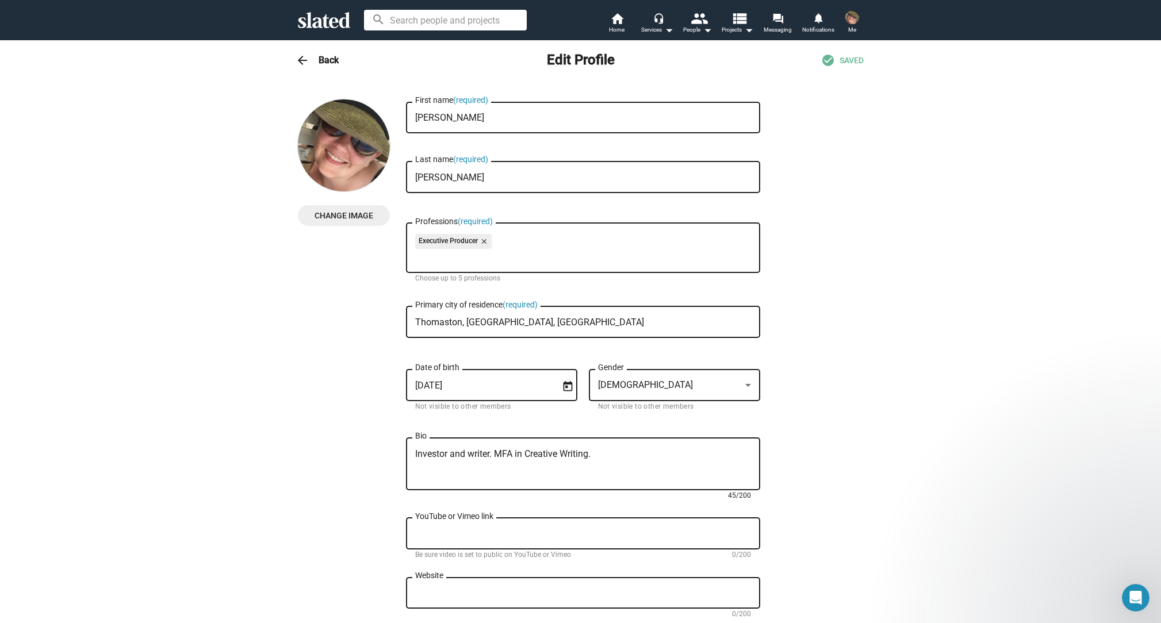
type textarea "Investor and writer. MFA in Creative Writing."
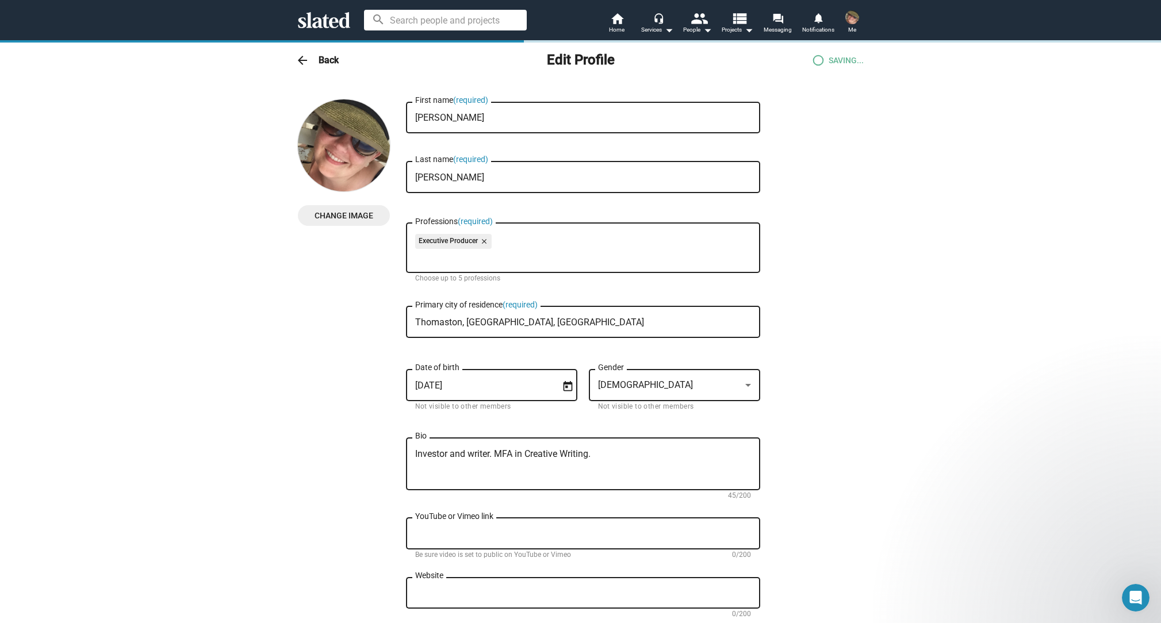
click at [889, 392] on div "Change Image Change Image Tiffany First name (required) Jelke Last name (requir…" at bounding box center [580, 542] width 1161 height 922
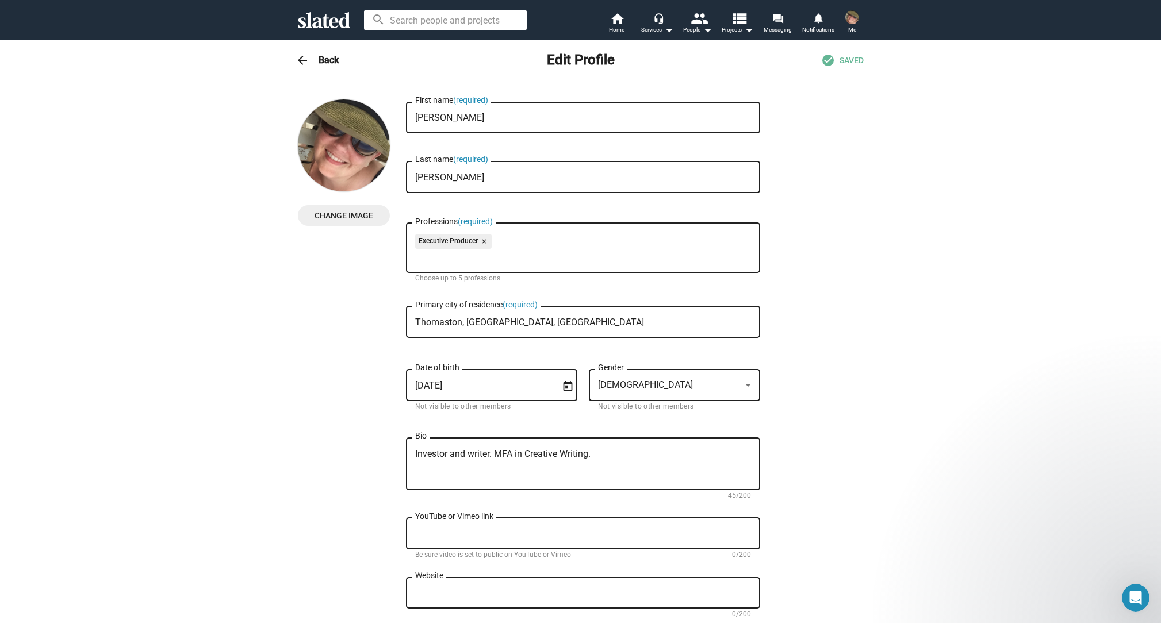
click at [875, 209] on div "Change Image Change Image Tiffany First name (required) Jelke Last name (requir…" at bounding box center [580, 542] width 1161 height 922
